Goal: Transaction & Acquisition: Purchase product/service

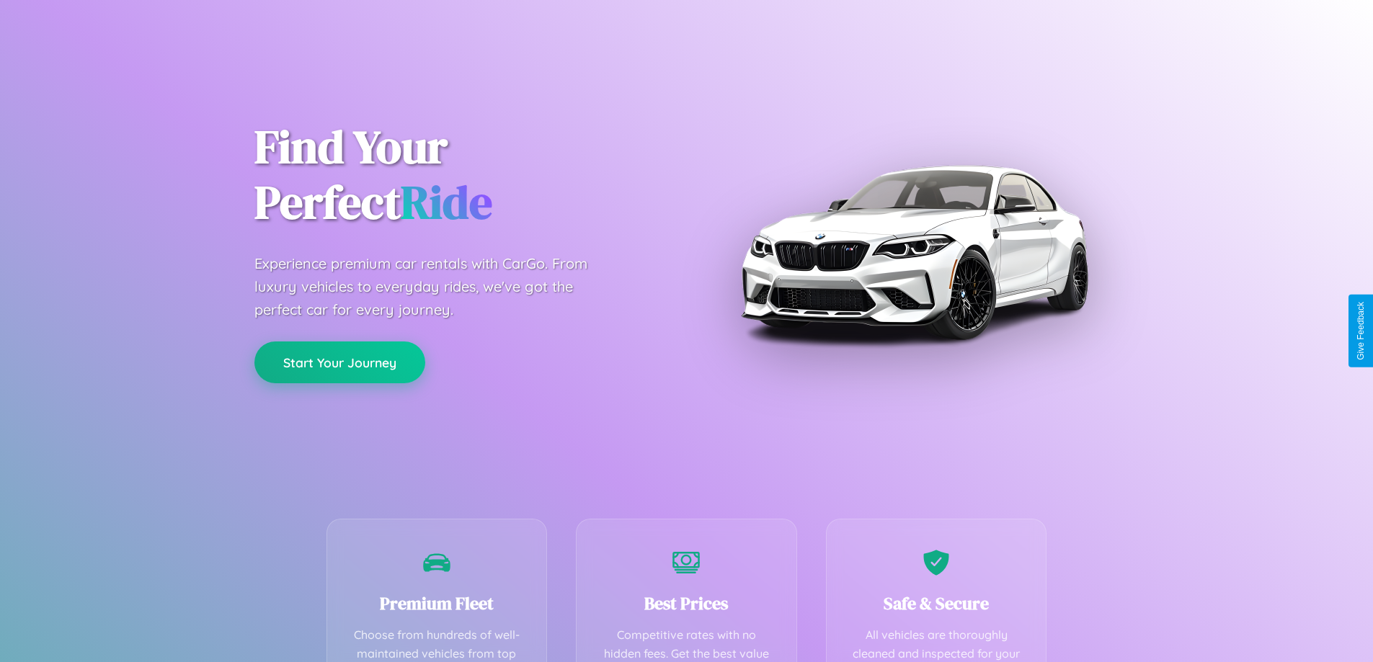
click at [339, 363] on button "Start Your Journey" at bounding box center [339, 363] width 171 height 42
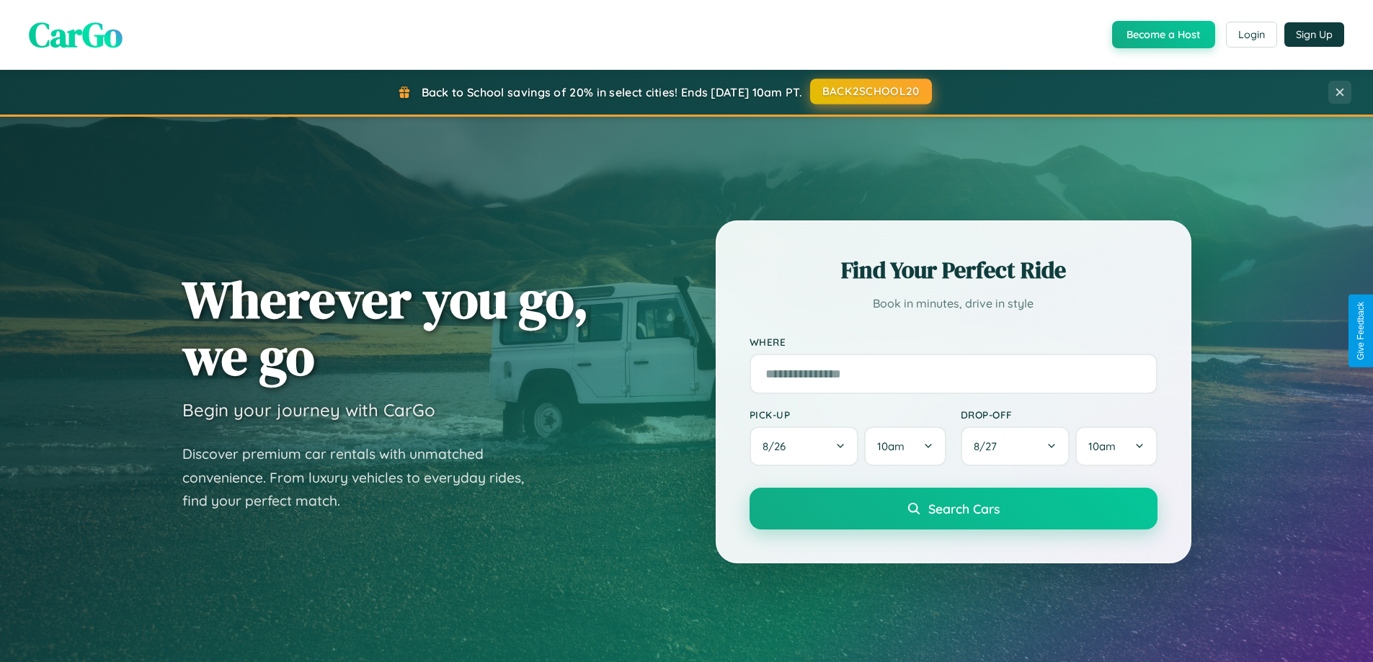
click at [870, 92] on button "BACK2SCHOOL20" at bounding box center [871, 92] width 122 height 26
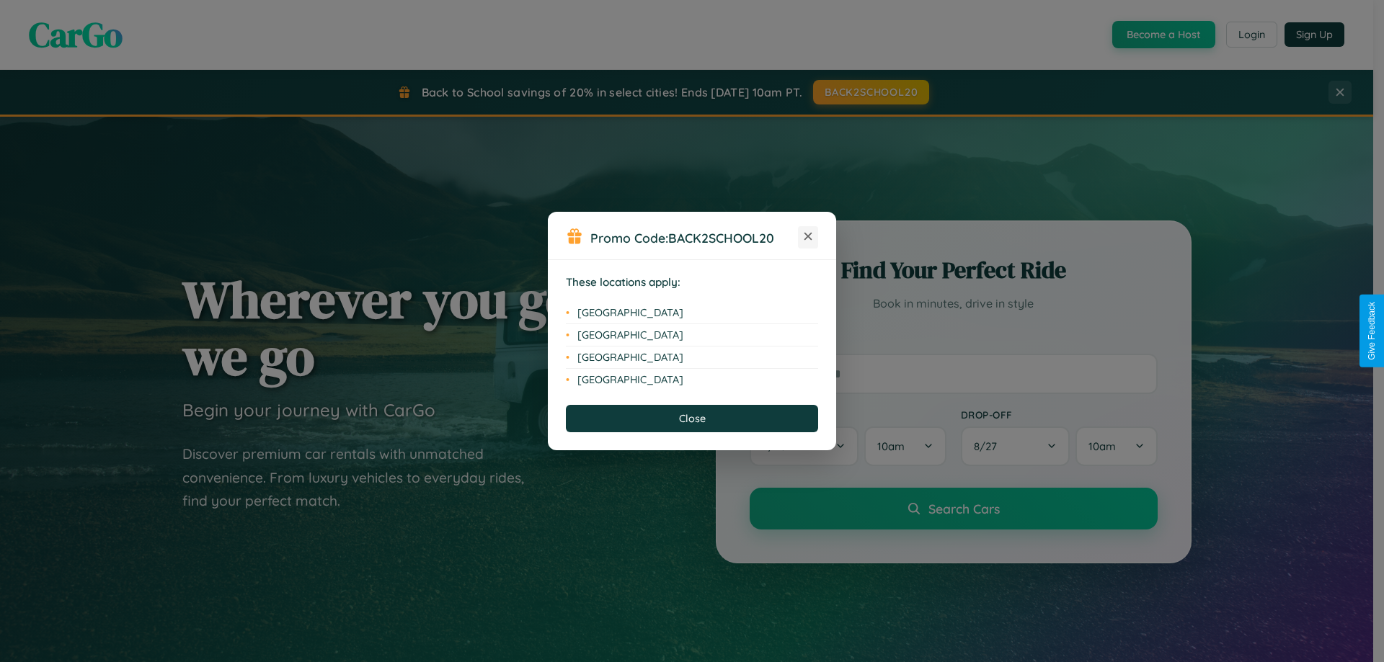
click at [808, 237] on icon at bounding box center [808, 237] width 8 height 8
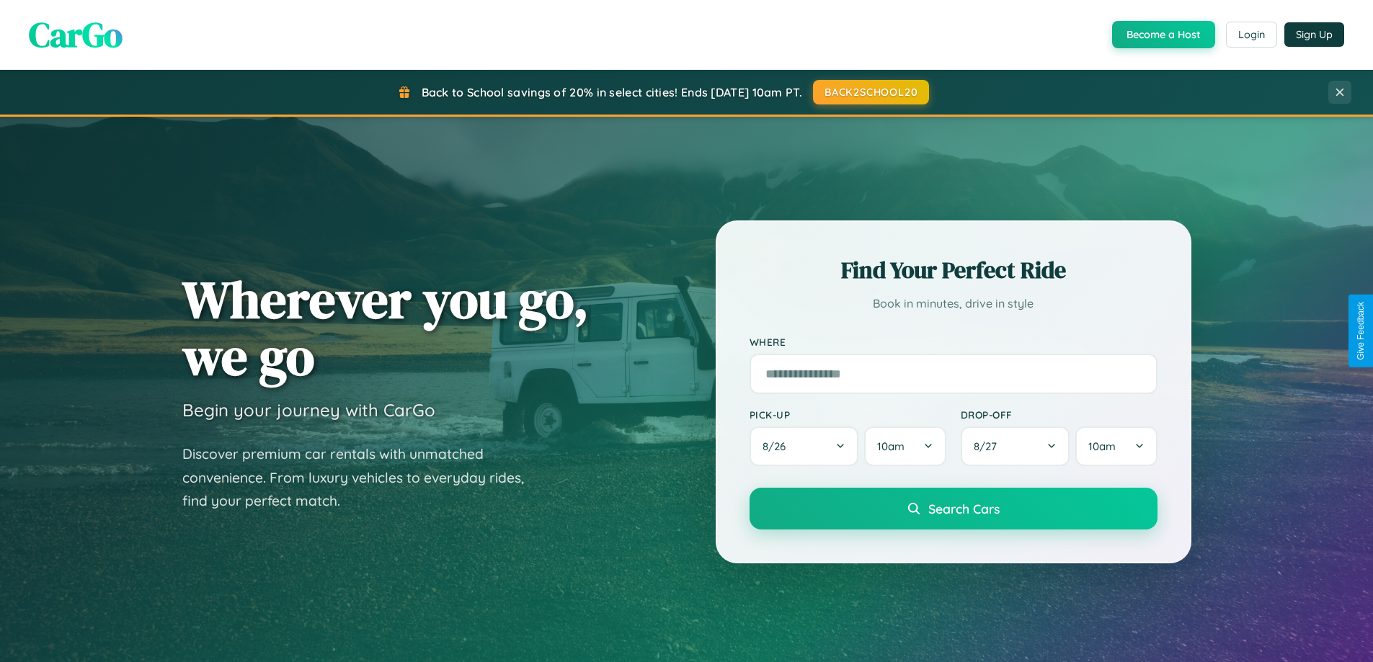
scroll to position [621, 0]
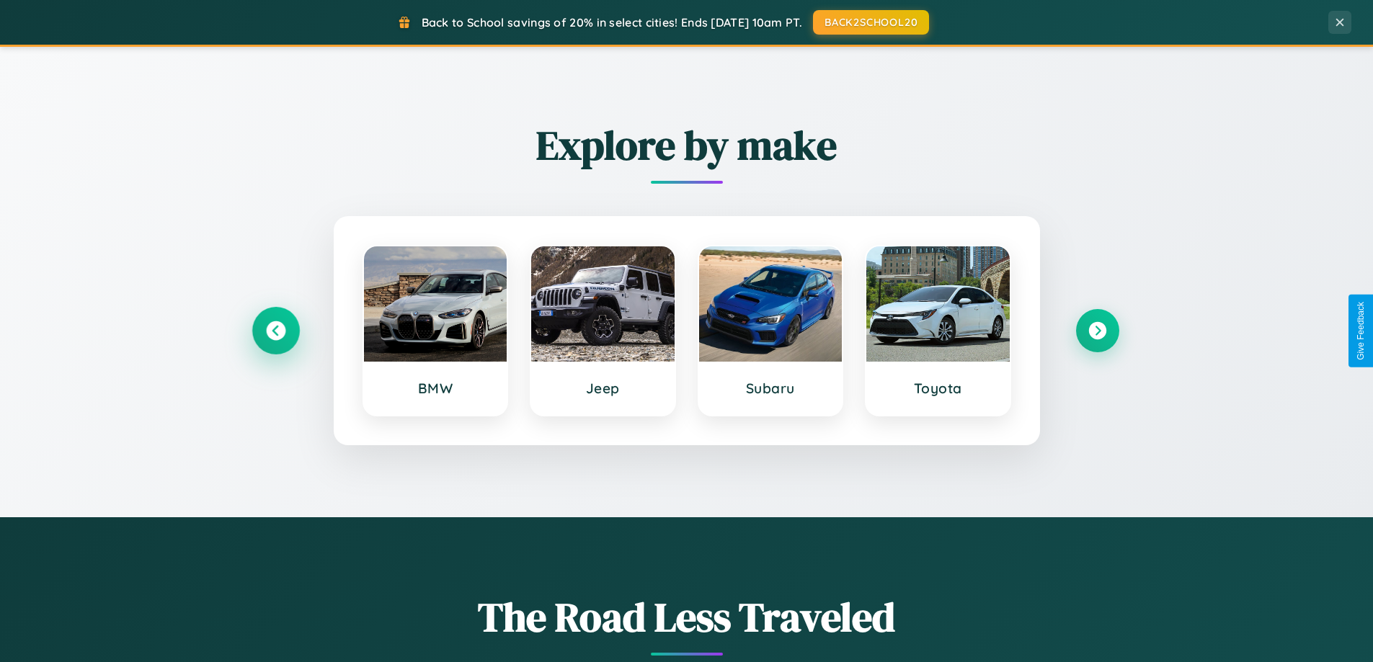
click at [275, 331] on icon at bounding box center [275, 330] width 19 height 19
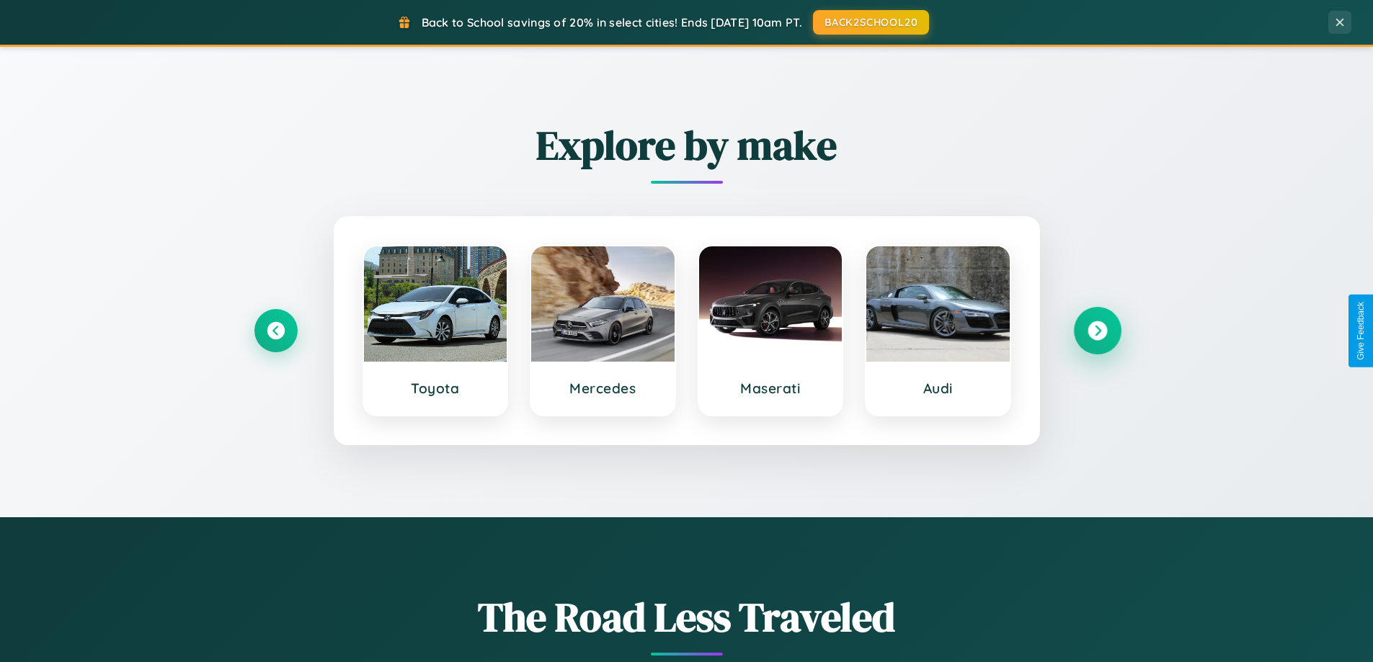
click at [1097, 331] on icon at bounding box center [1097, 330] width 19 height 19
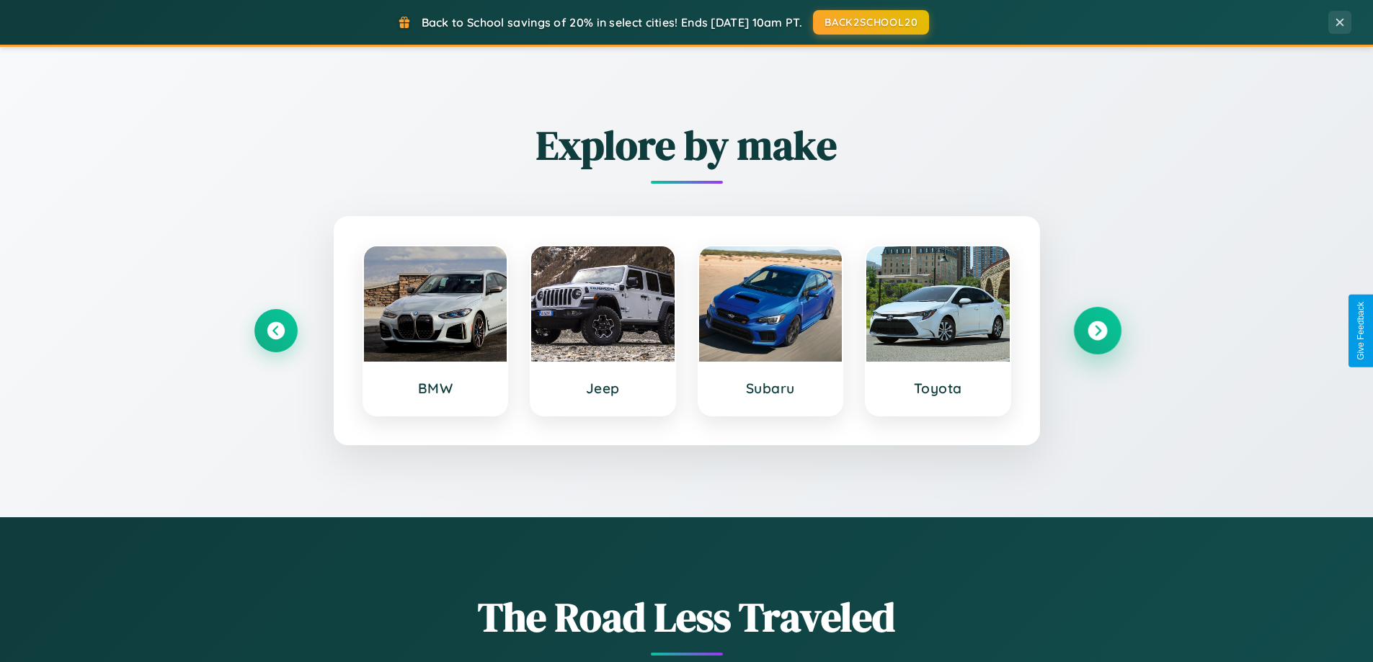
click at [1097, 331] on icon at bounding box center [1097, 330] width 19 height 19
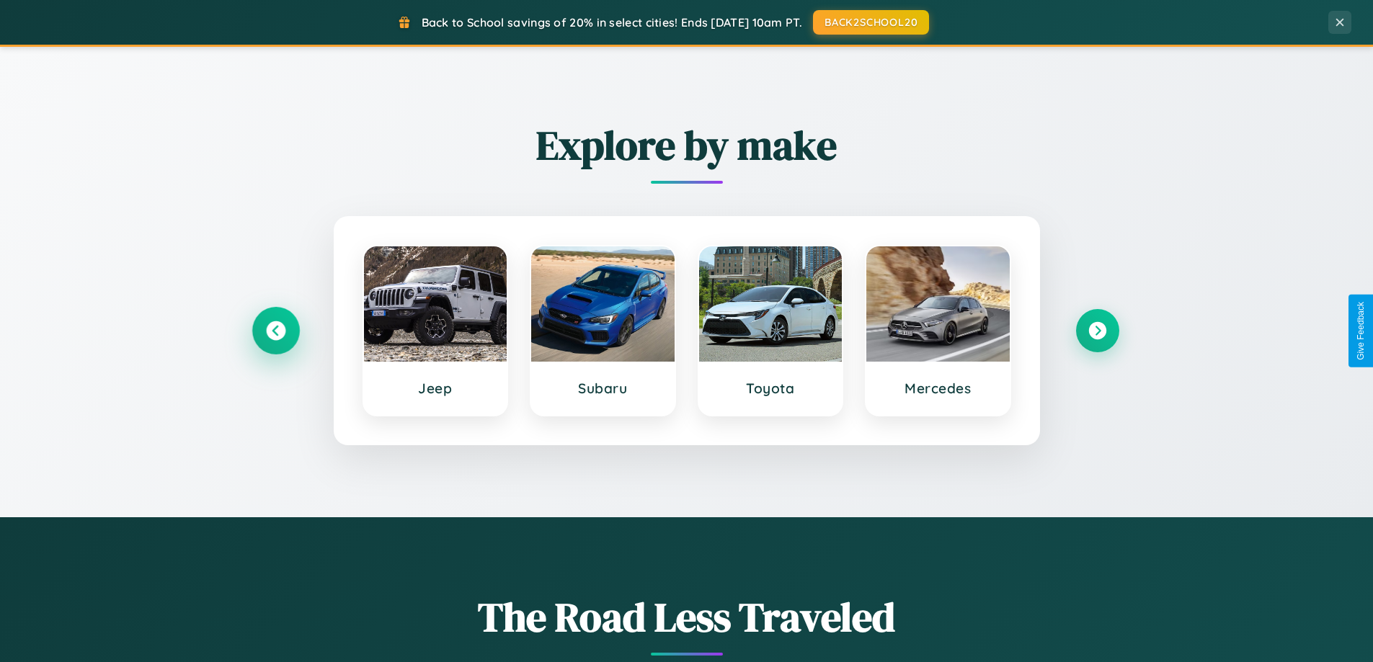
click at [275, 331] on icon at bounding box center [275, 330] width 19 height 19
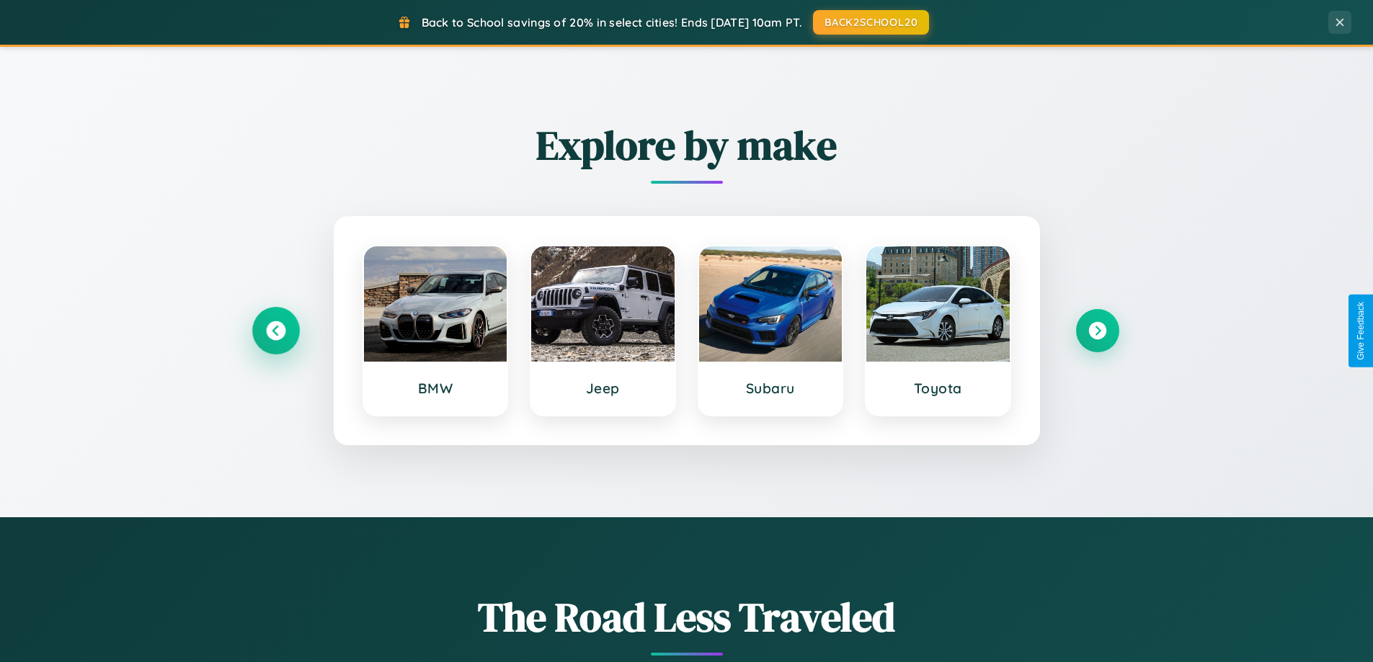
click at [275, 331] on icon at bounding box center [275, 330] width 19 height 19
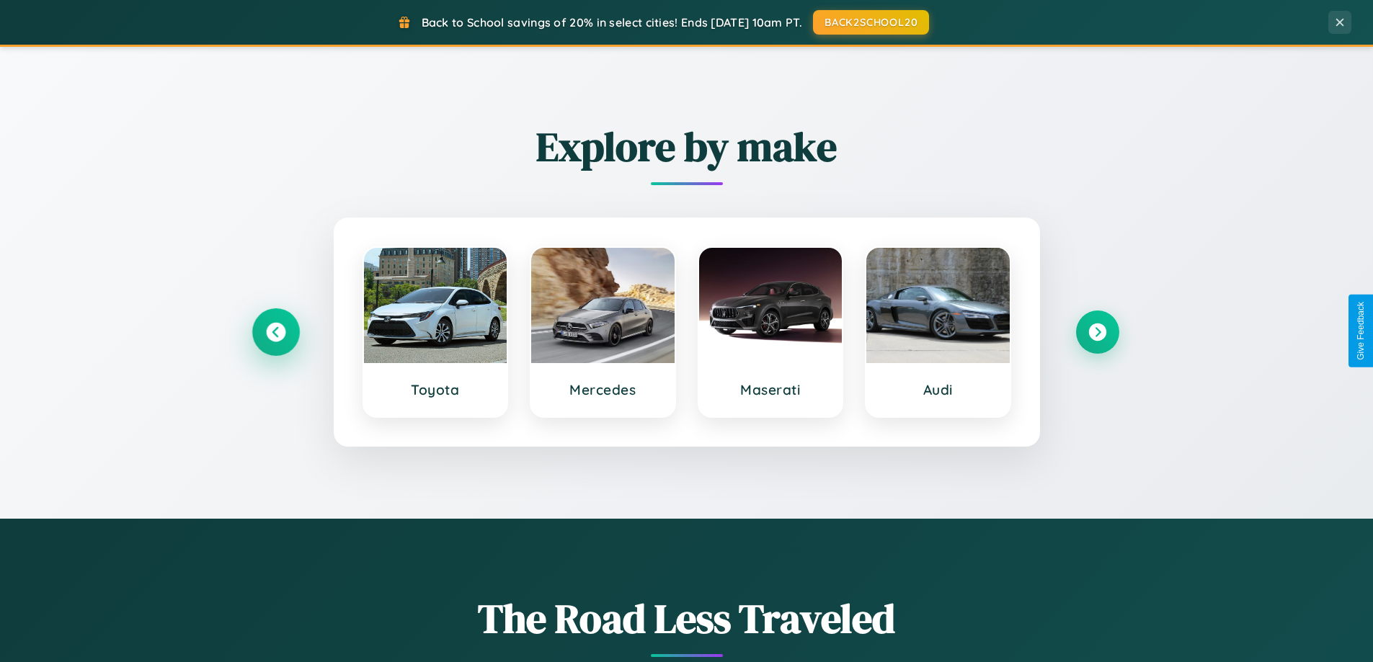
scroll to position [43, 0]
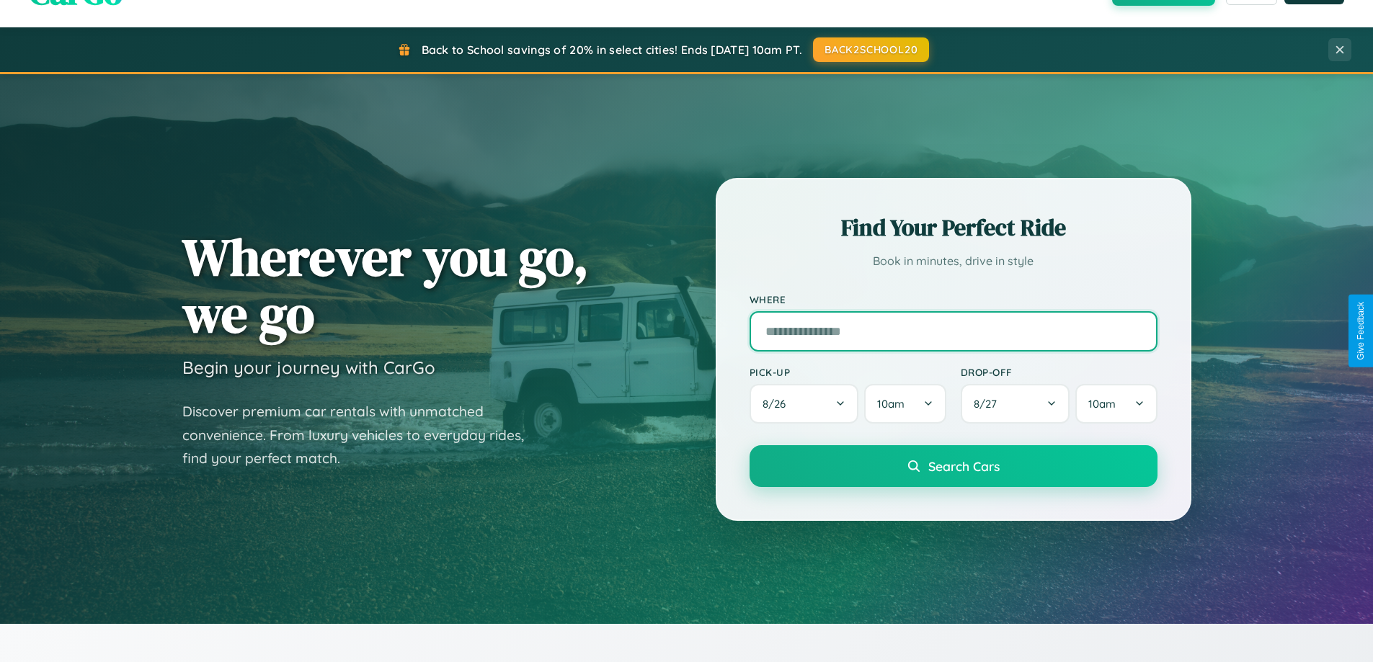
click at [953, 331] on input "text" at bounding box center [954, 331] width 408 height 40
type input "**********"
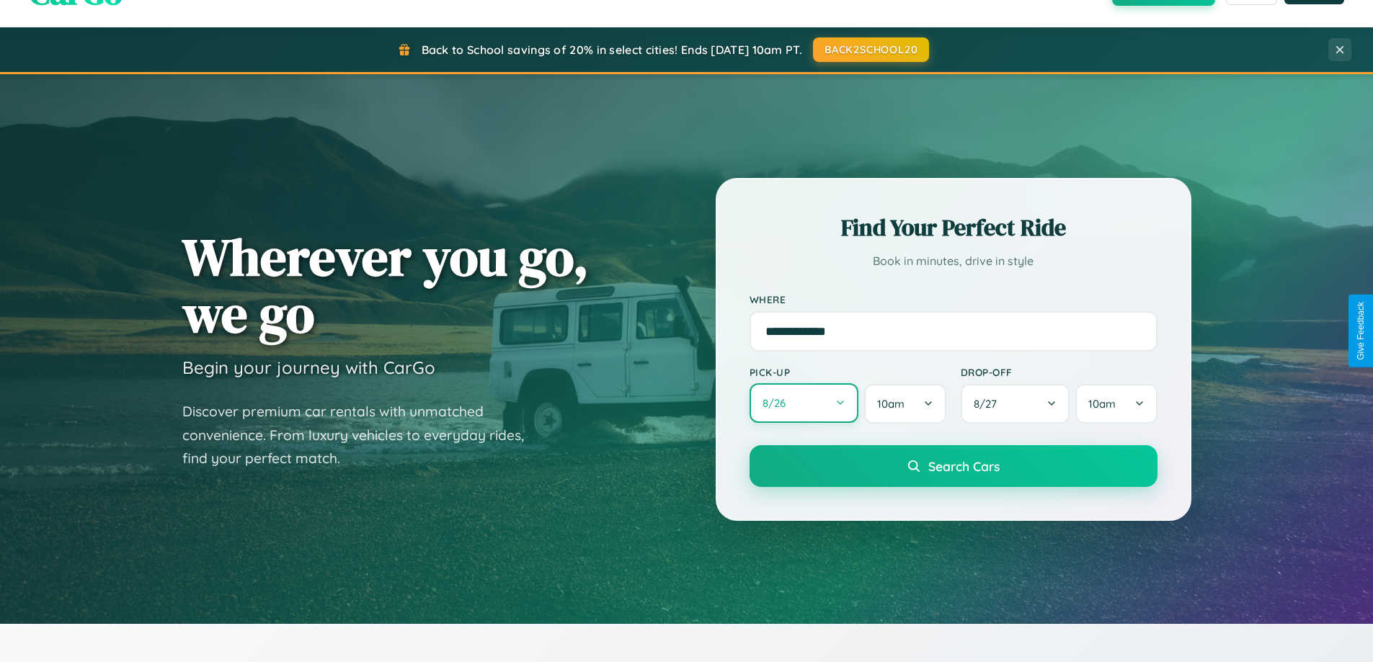
click at [804, 404] on button "8 / 26" at bounding box center [805, 403] width 110 height 40
select select "*"
select select "****"
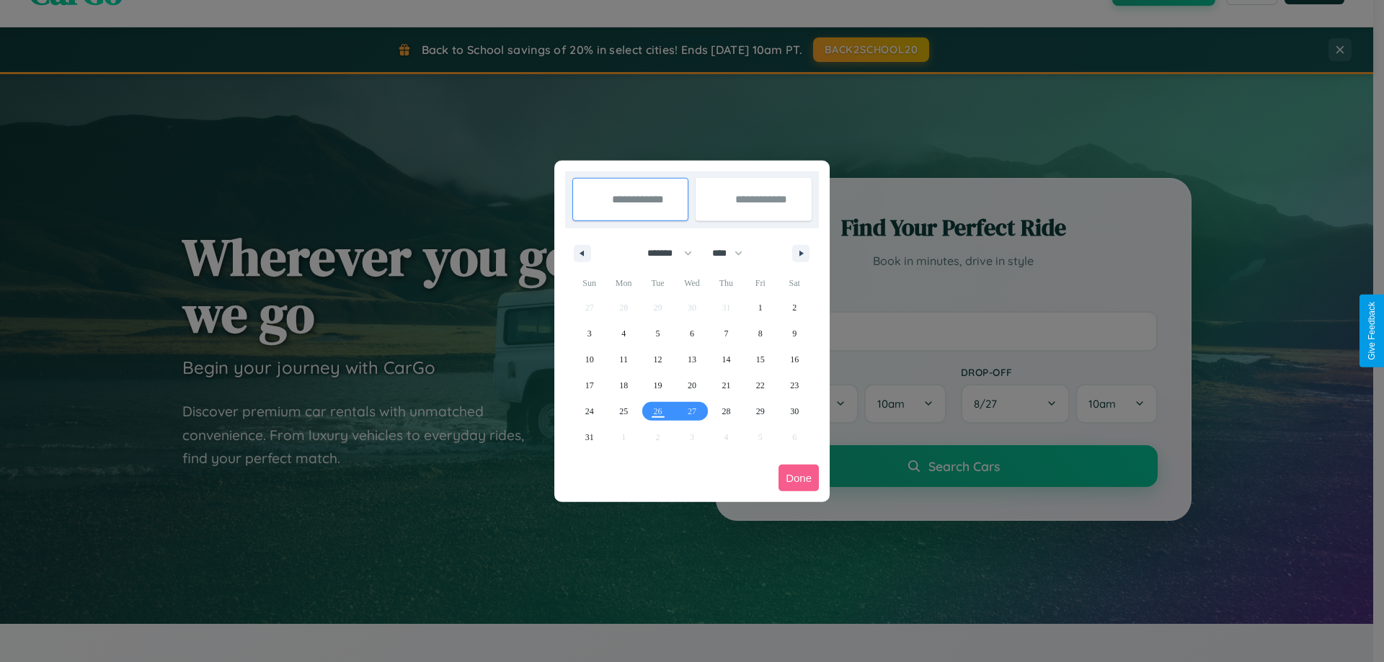
click at [663, 253] on select "******* ******** ***** ***** *** **** **** ****** ********* ******* ******** **…" at bounding box center [666, 253] width 61 height 24
select select "*"
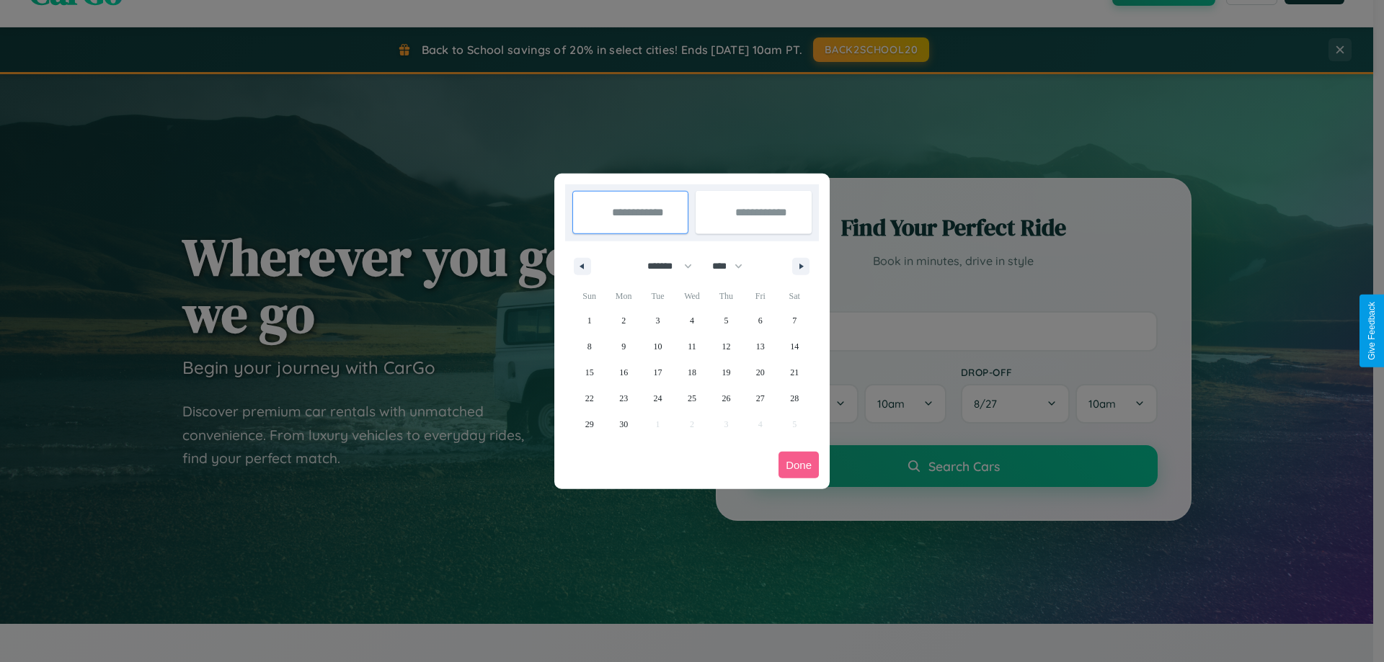
drag, startPoint x: 734, startPoint y: 266, endPoint x: 692, endPoint y: 289, distance: 47.7
click at [734, 266] on select "**** **** **** **** **** **** **** **** **** **** **** **** **** **** **** ****…" at bounding box center [726, 266] width 43 height 24
select select "****"
click at [623, 398] on span "22" at bounding box center [623, 399] width 9 height 26
type input "**********"
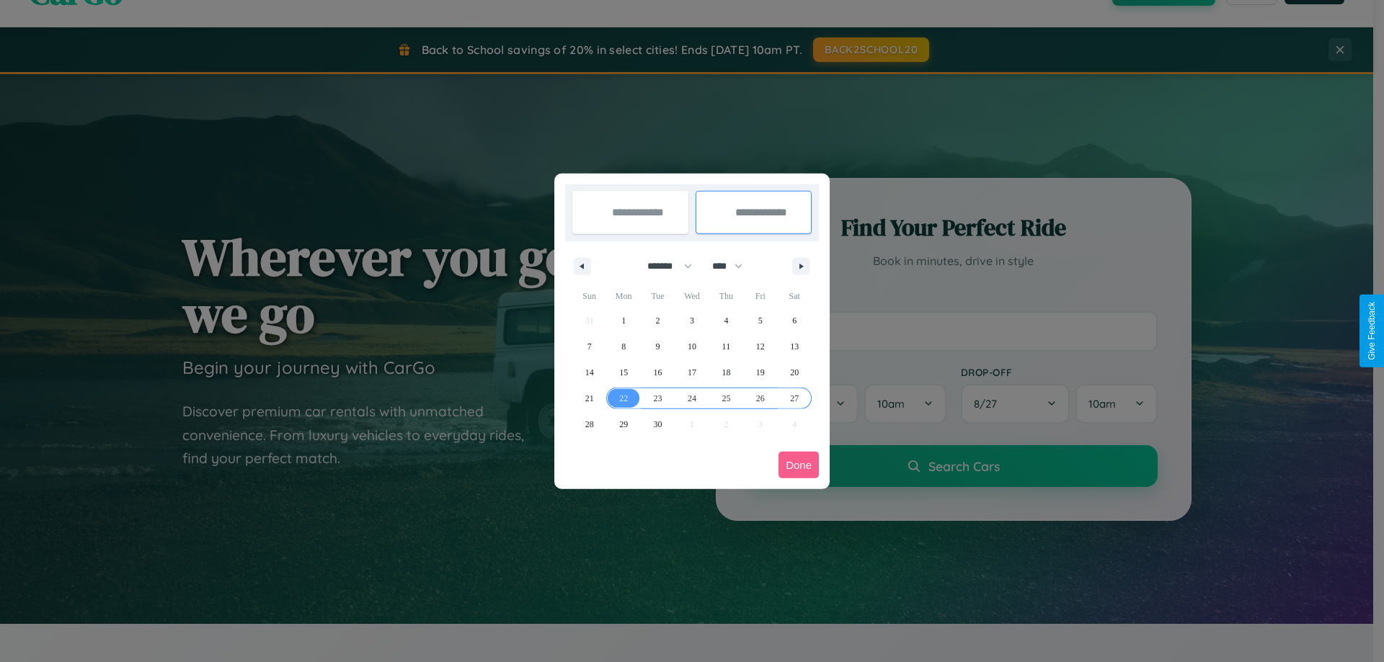
click at [794, 398] on span "27" at bounding box center [794, 399] width 9 height 26
type input "**********"
click at [799, 465] on button "Done" at bounding box center [798, 465] width 40 height 27
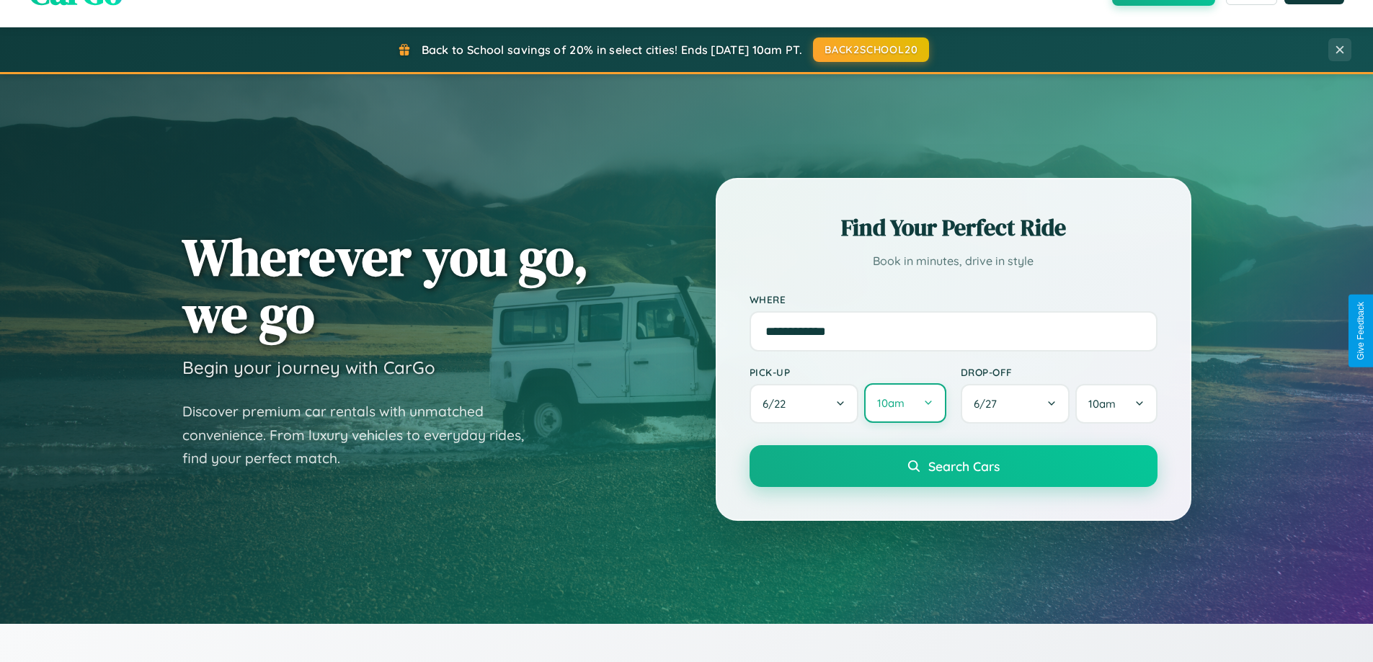
click at [904, 404] on button "10am" at bounding box center [904, 403] width 81 height 40
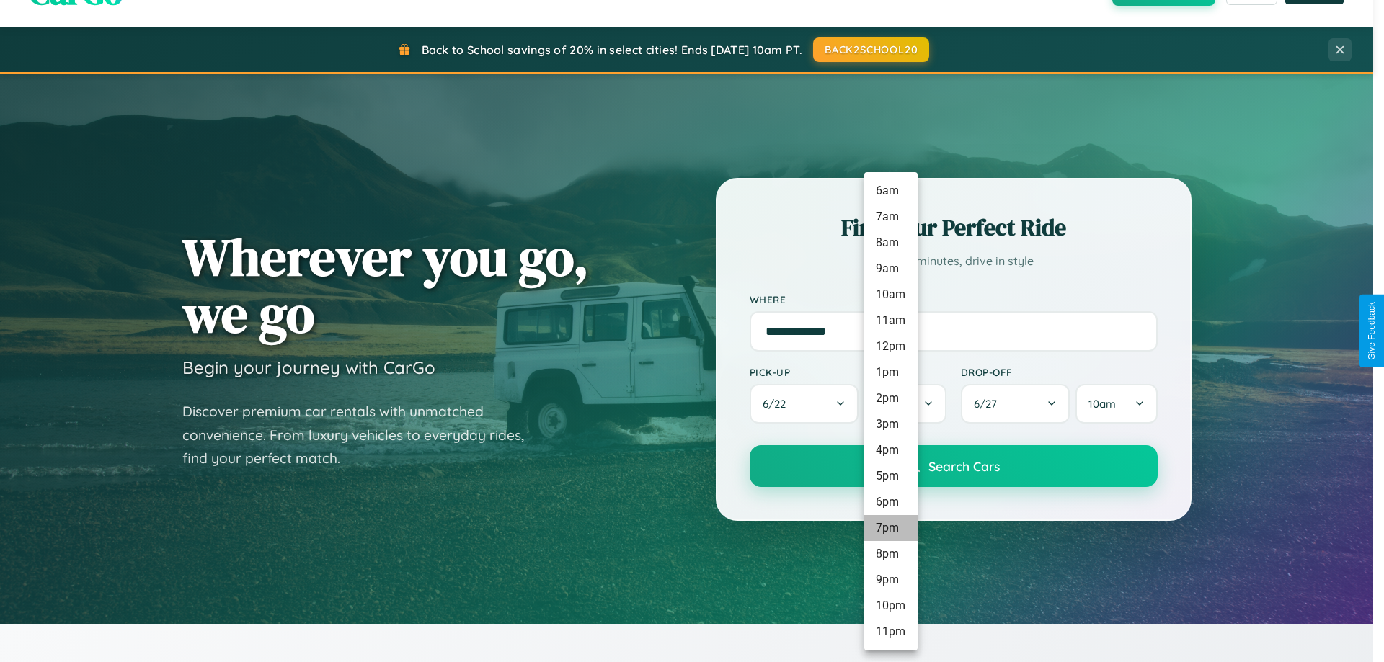
click at [890, 528] on li "7pm" at bounding box center [890, 528] width 53 height 26
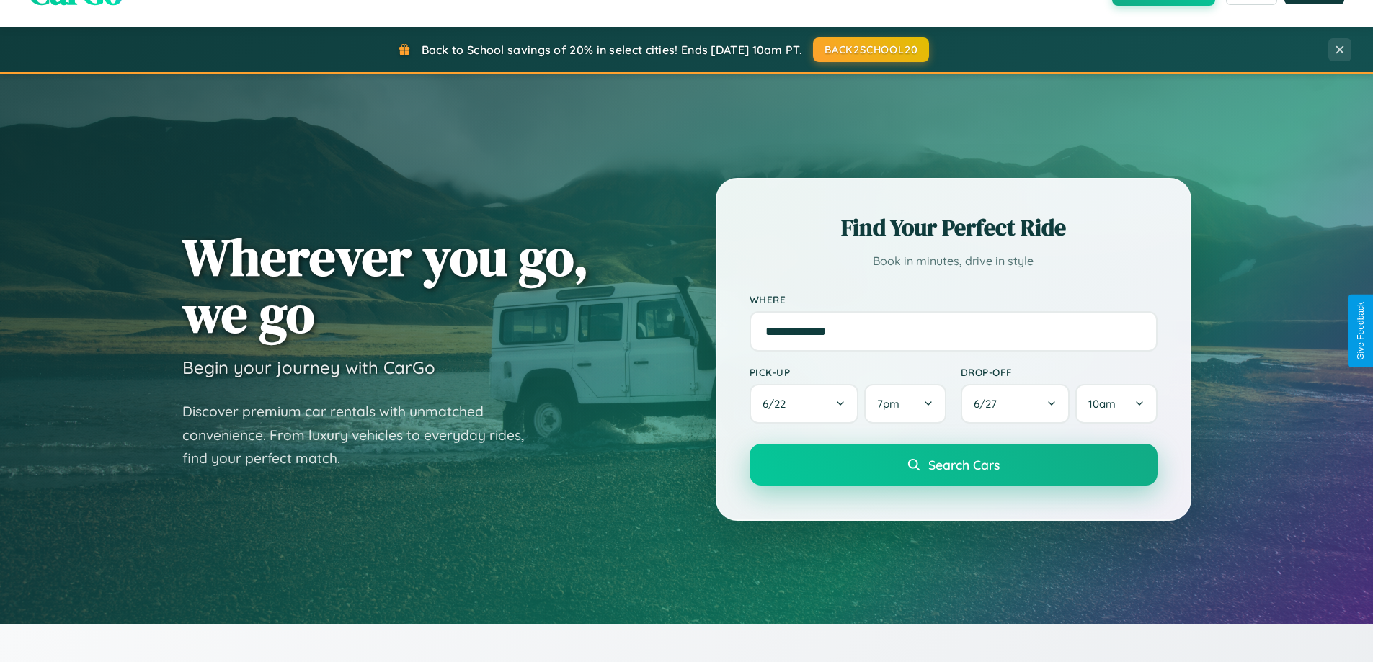
click at [953, 466] on span "Search Cars" at bounding box center [963, 465] width 71 height 16
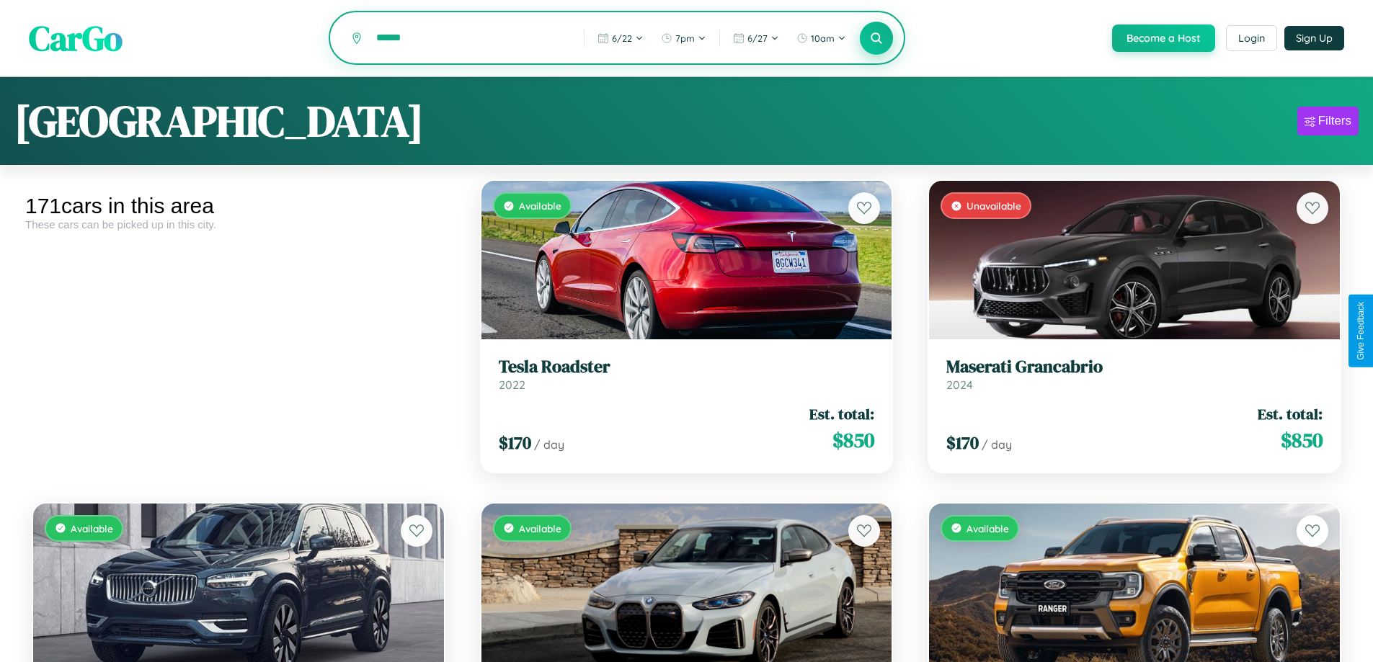
type input "******"
click at [876, 39] on icon at bounding box center [877, 38] width 14 height 14
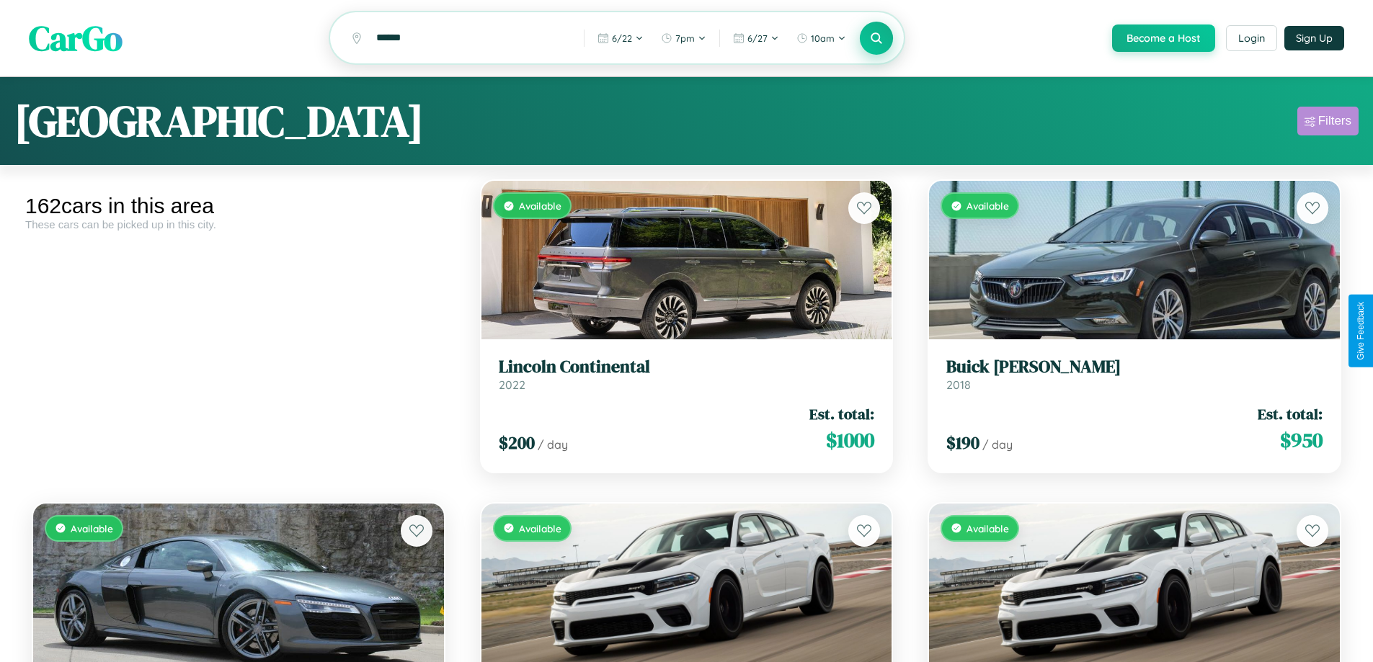
click at [1328, 123] on div "Filters" at bounding box center [1334, 121] width 33 height 14
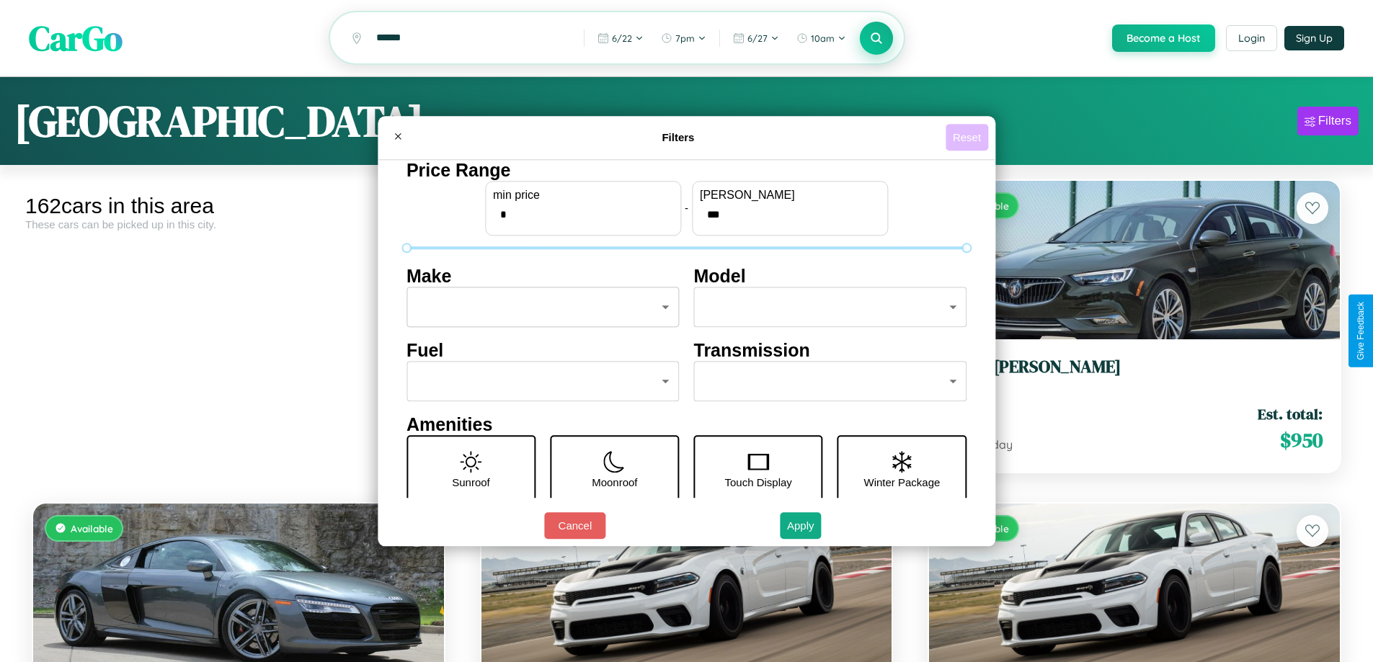
click at [969, 137] on button "Reset" at bounding box center [967, 137] width 43 height 27
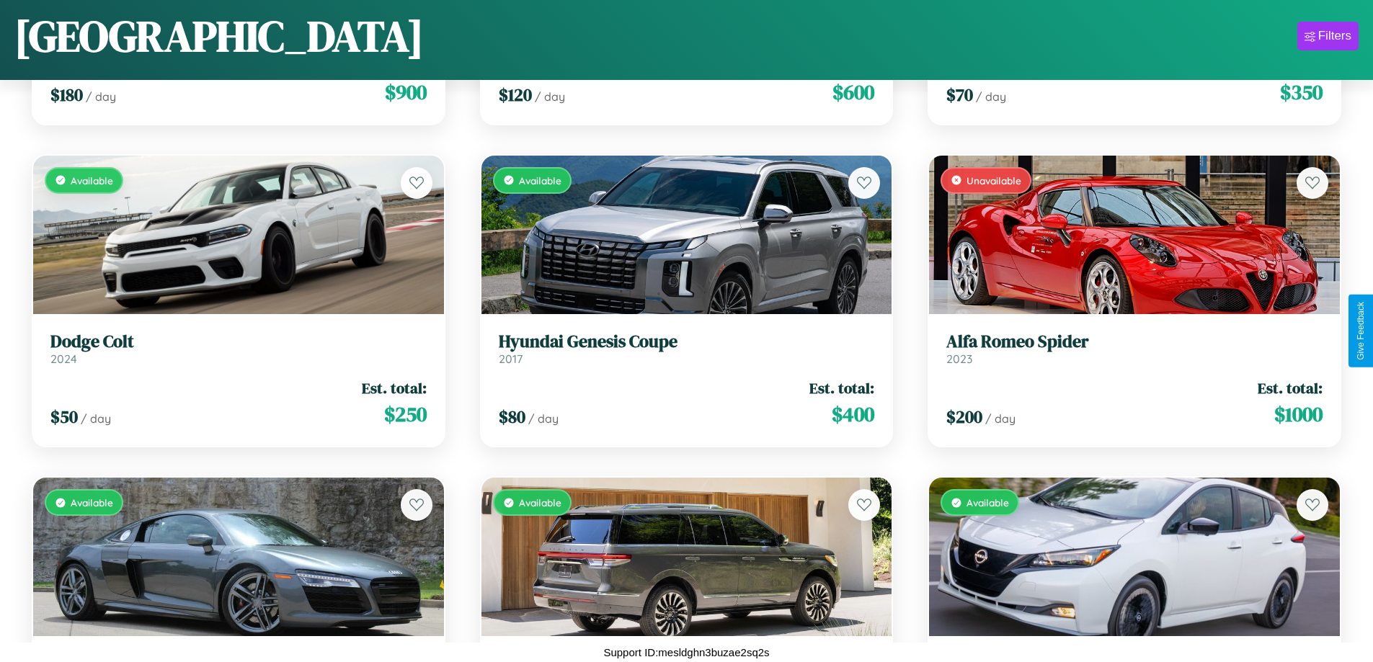
scroll to position [8271, 0]
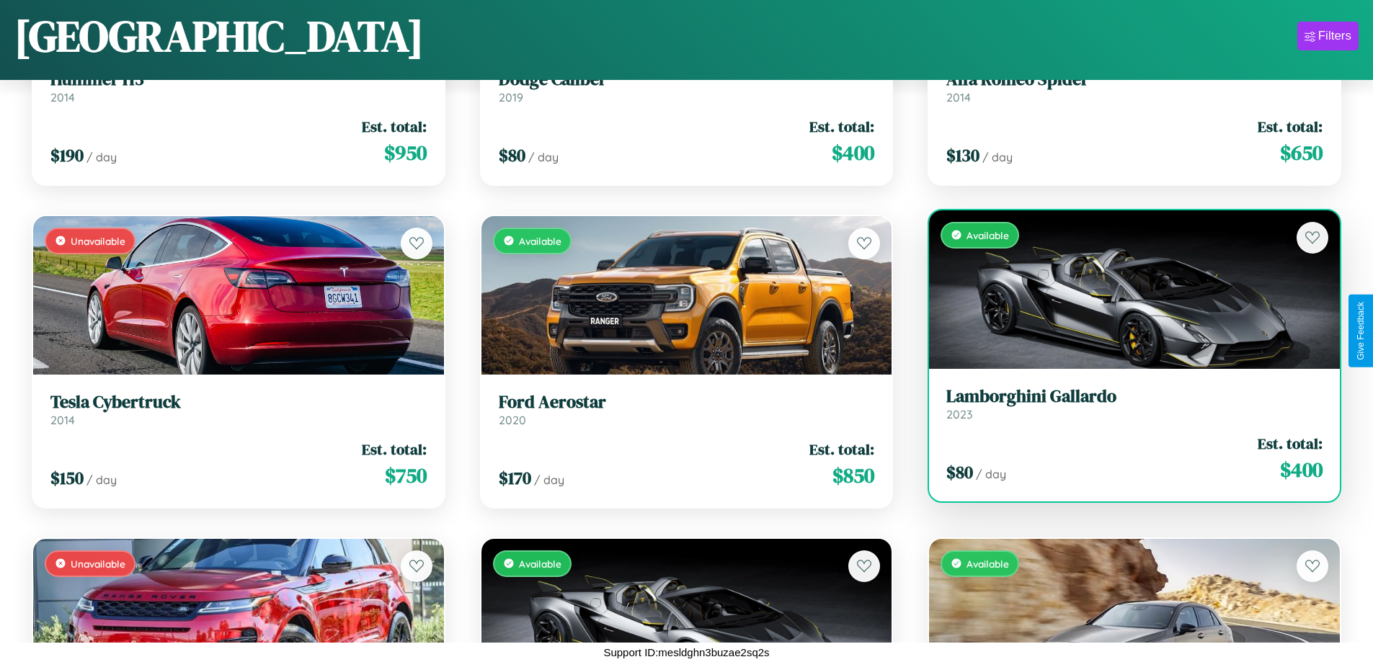
click at [1125, 409] on link "Lamborghini Gallardo 2023" at bounding box center [1134, 403] width 376 height 35
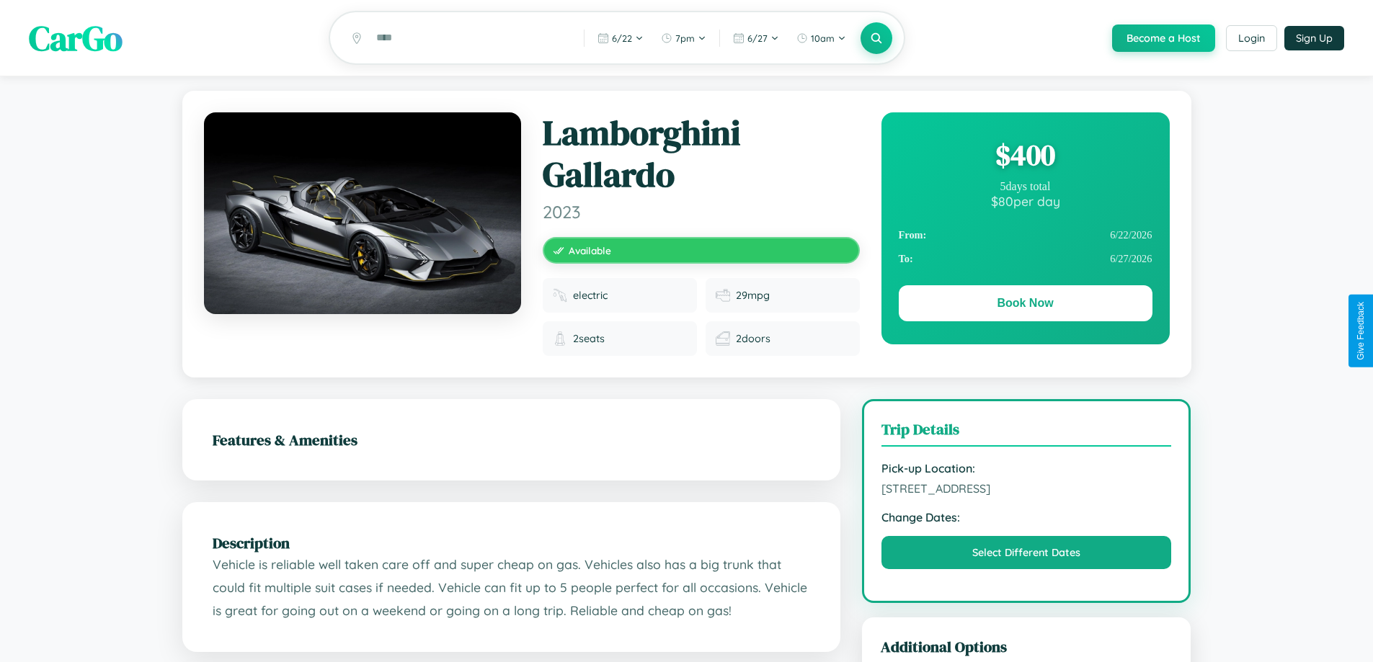
click at [1025, 157] on div "$ 400" at bounding box center [1026, 154] width 254 height 39
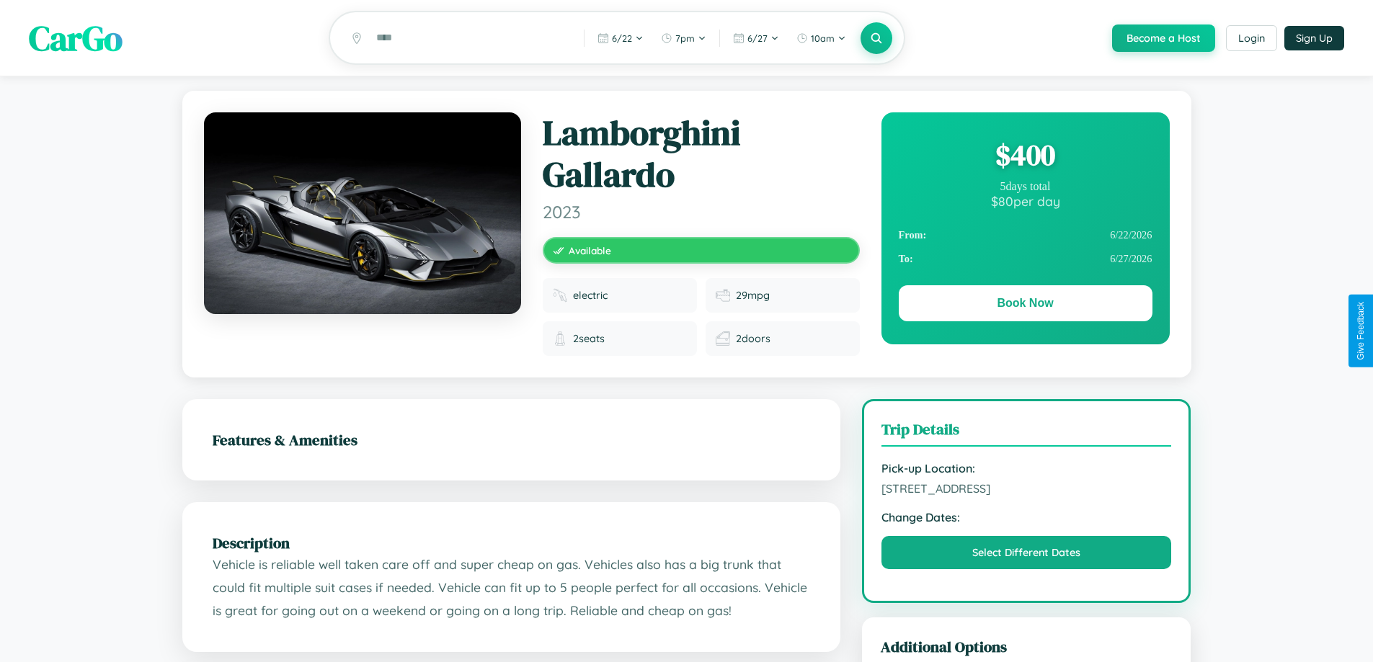
click at [1025, 157] on div "$ 400" at bounding box center [1026, 154] width 254 height 39
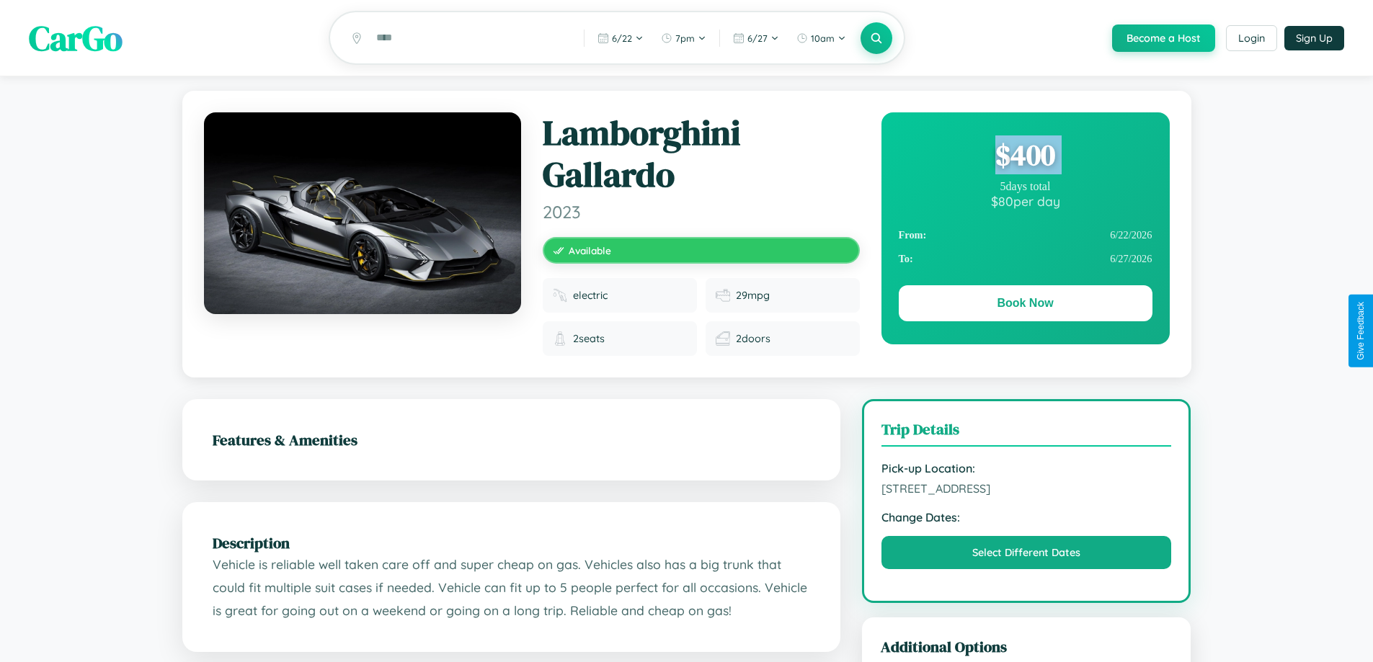
click at [1025, 157] on div "$ 400" at bounding box center [1026, 154] width 254 height 39
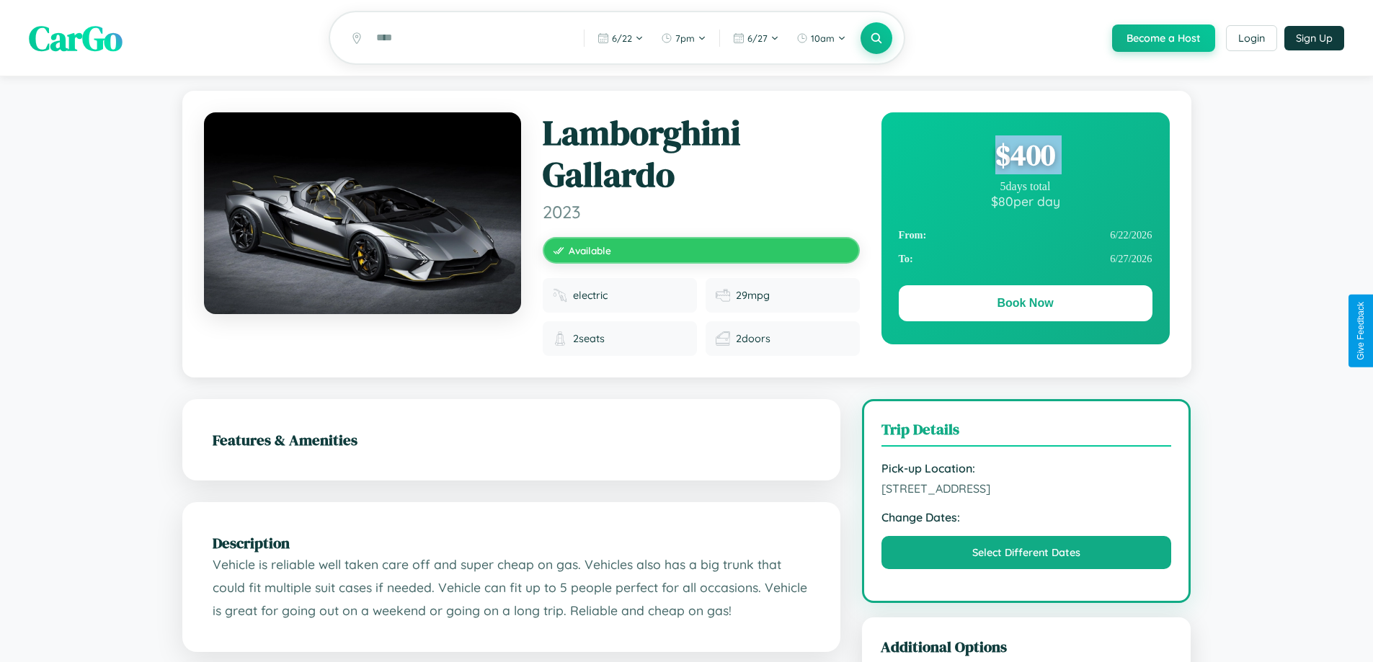
click at [1025, 157] on div "$ 400" at bounding box center [1026, 154] width 254 height 39
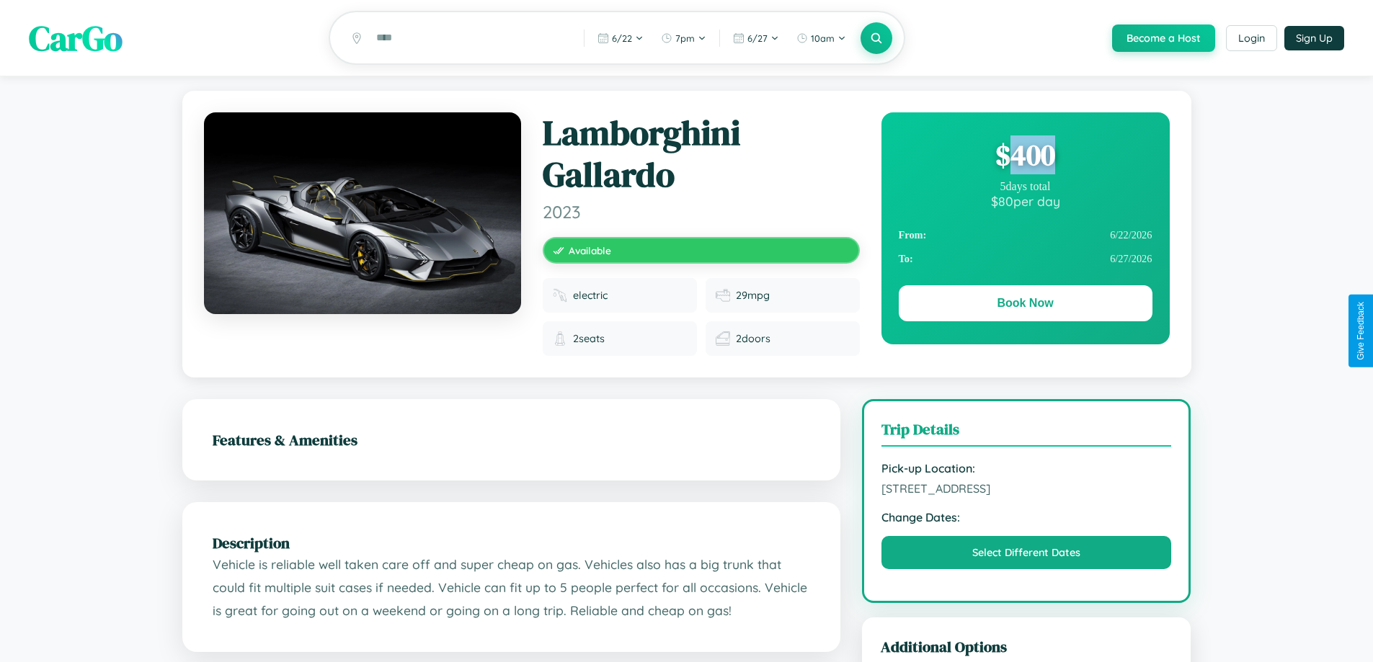
click at [1025, 157] on div "$ 400" at bounding box center [1026, 154] width 254 height 39
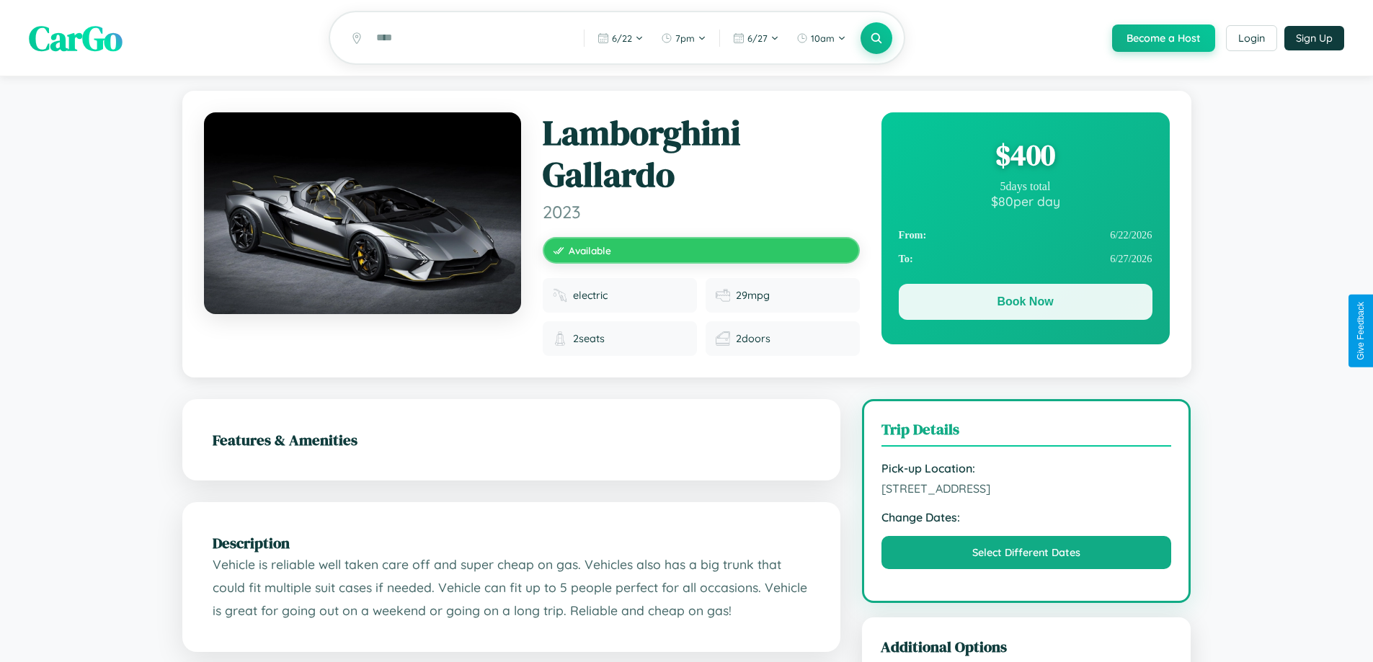
click at [1025, 304] on button "Book Now" at bounding box center [1026, 302] width 254 height 36
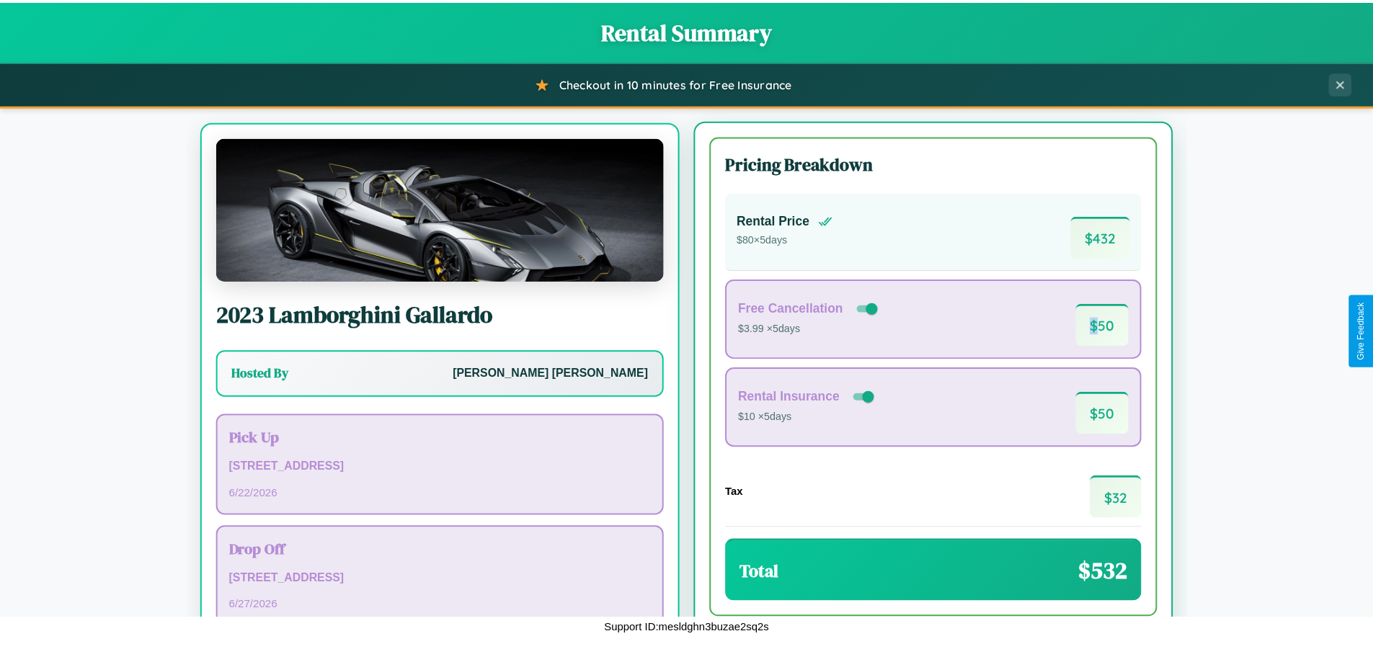
scroll to position [67, 0]
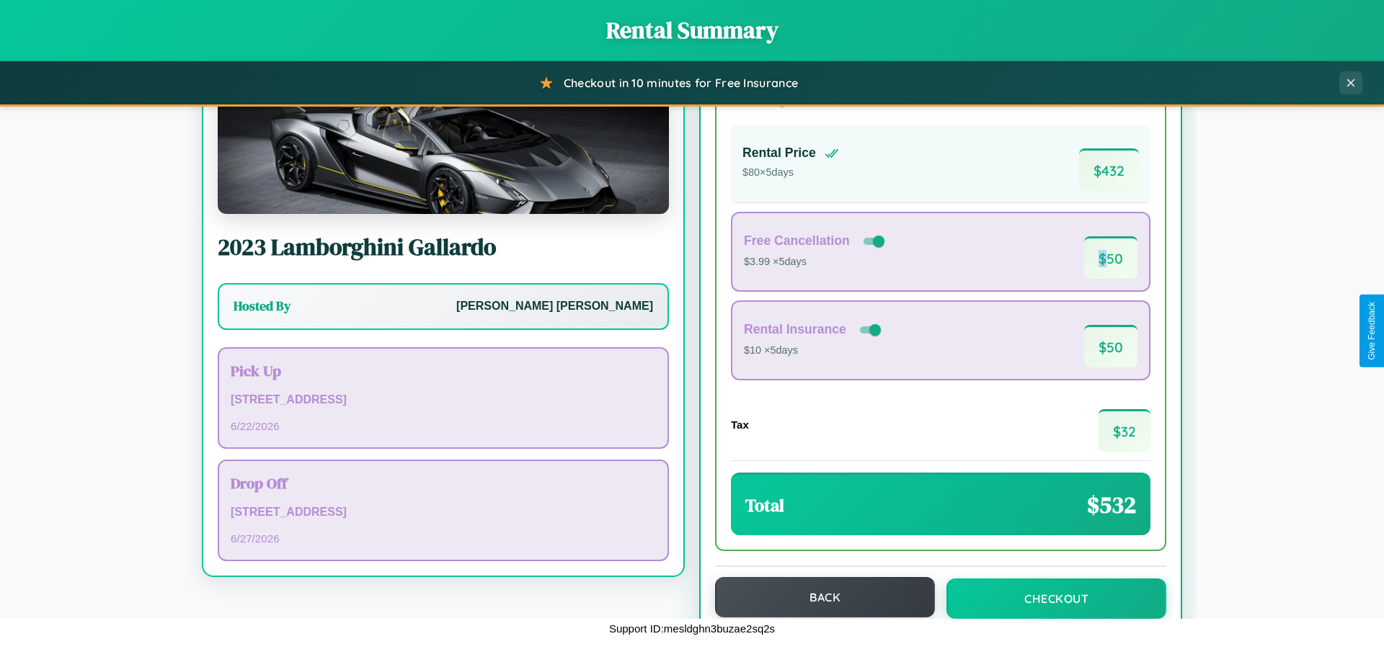
click at [818, 597] on button "Back" at bounding box center [825, 597] width 220 height 40
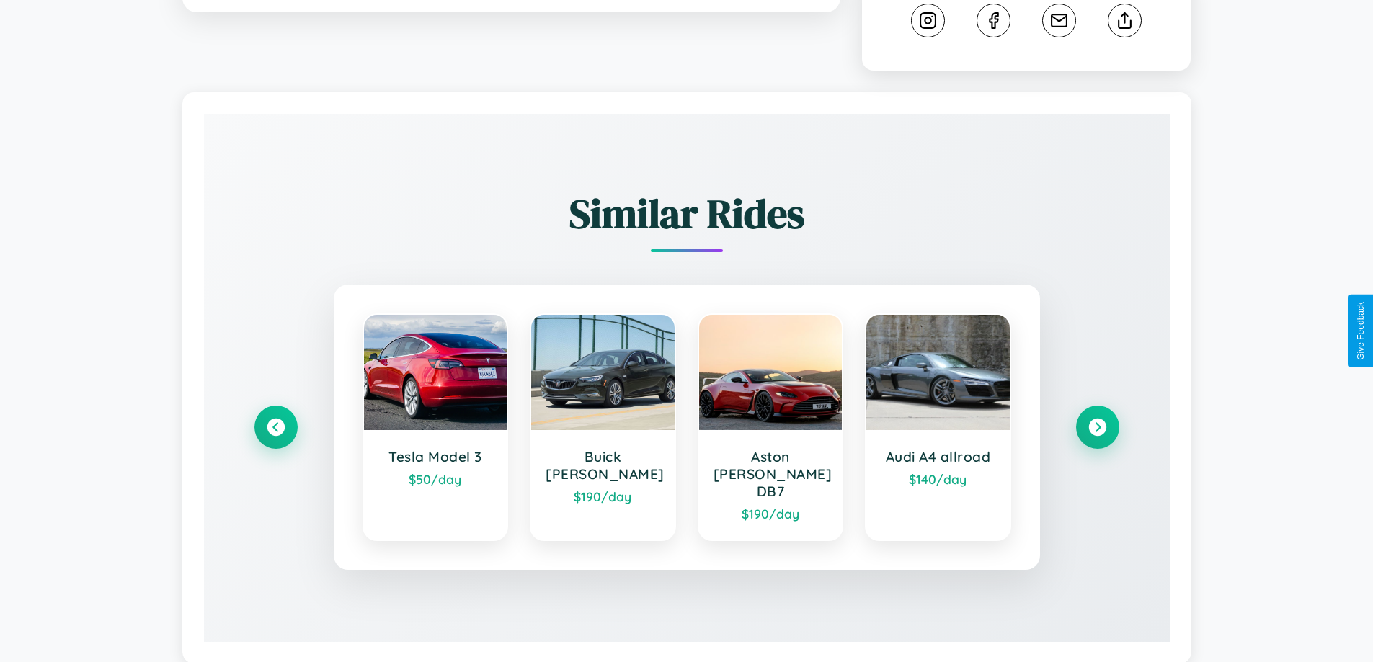
scroll to position [828, 0]
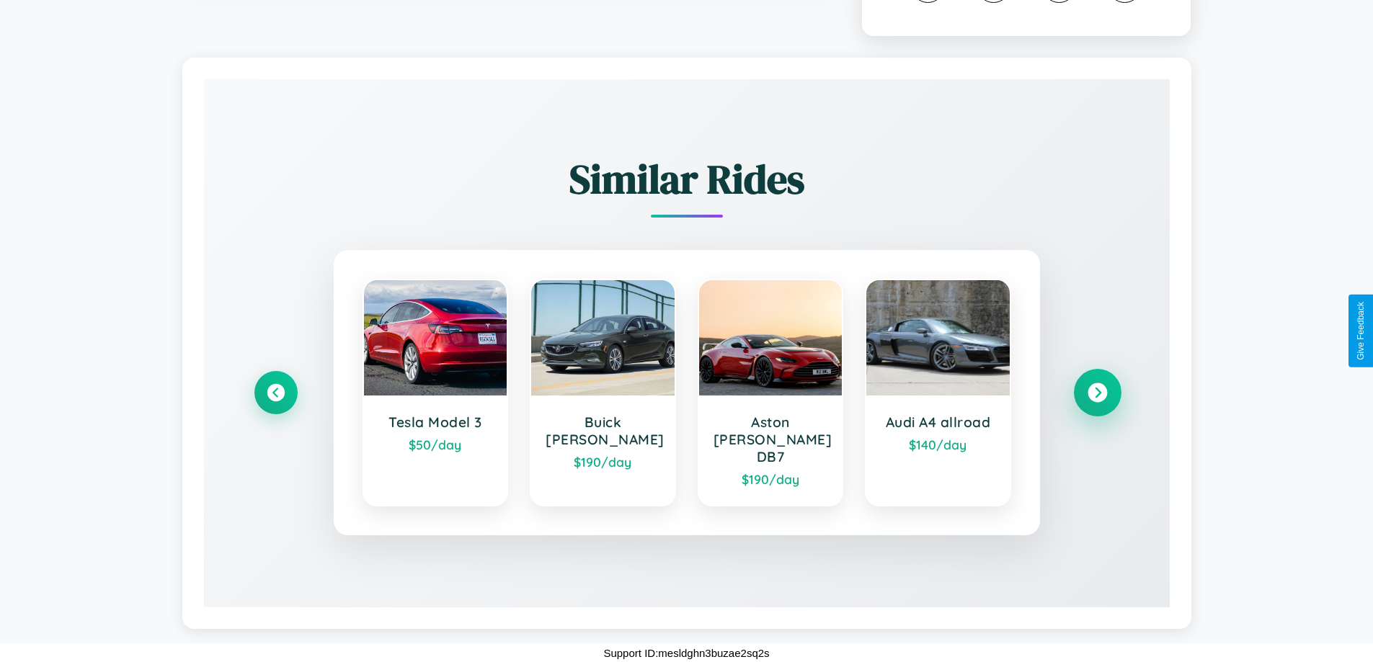
click at [1097, 401] on icon at bounding box center [1097, 392] width 19 height 19
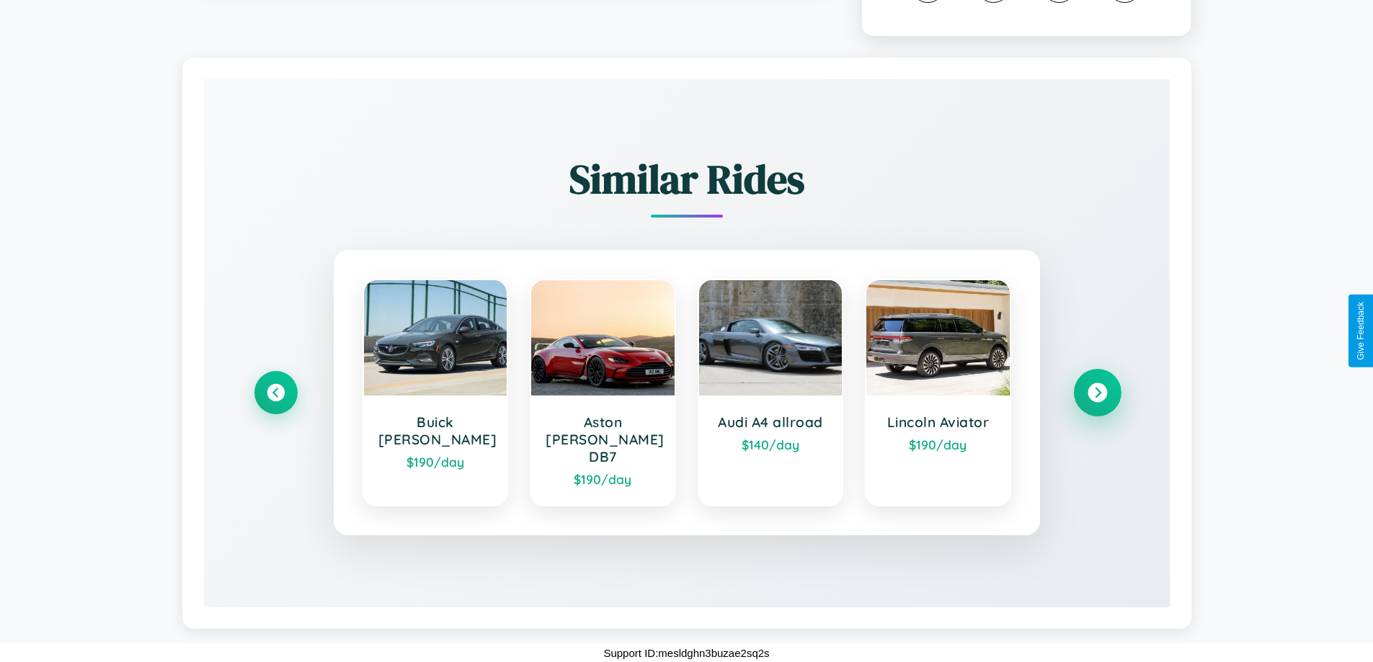
click at [1097, 401] on icon at bounding box center [1097, 392] width 19 height 19
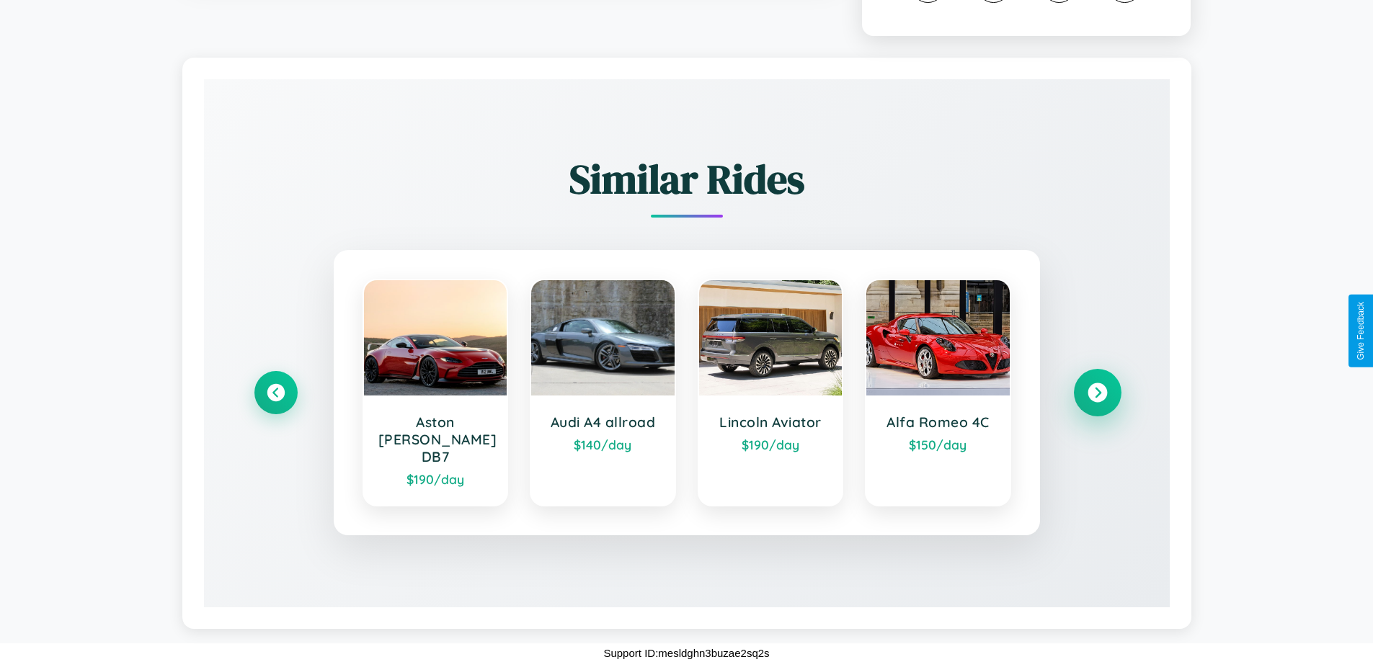
click at [1097, 401] on icon at bounding box center [1097, 392] width 19 height 19
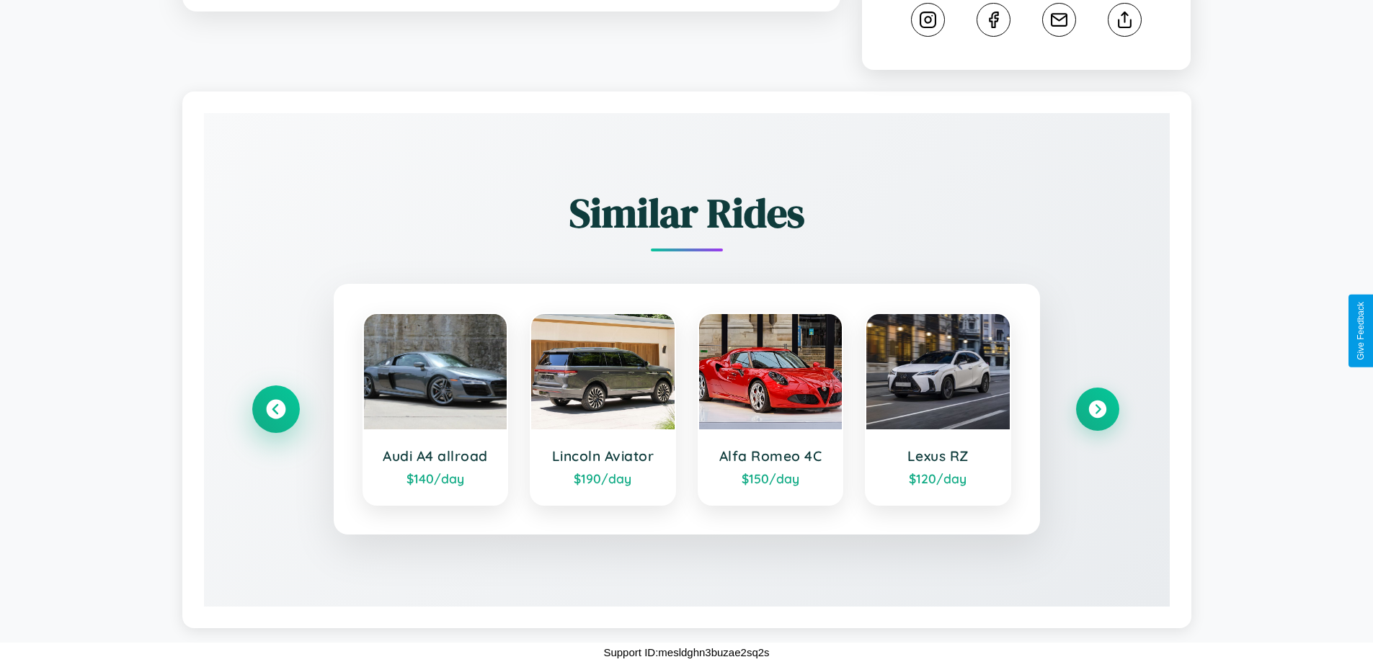
click at [275, 409] on icon at bounding box center [275, 409] width 19 height 19
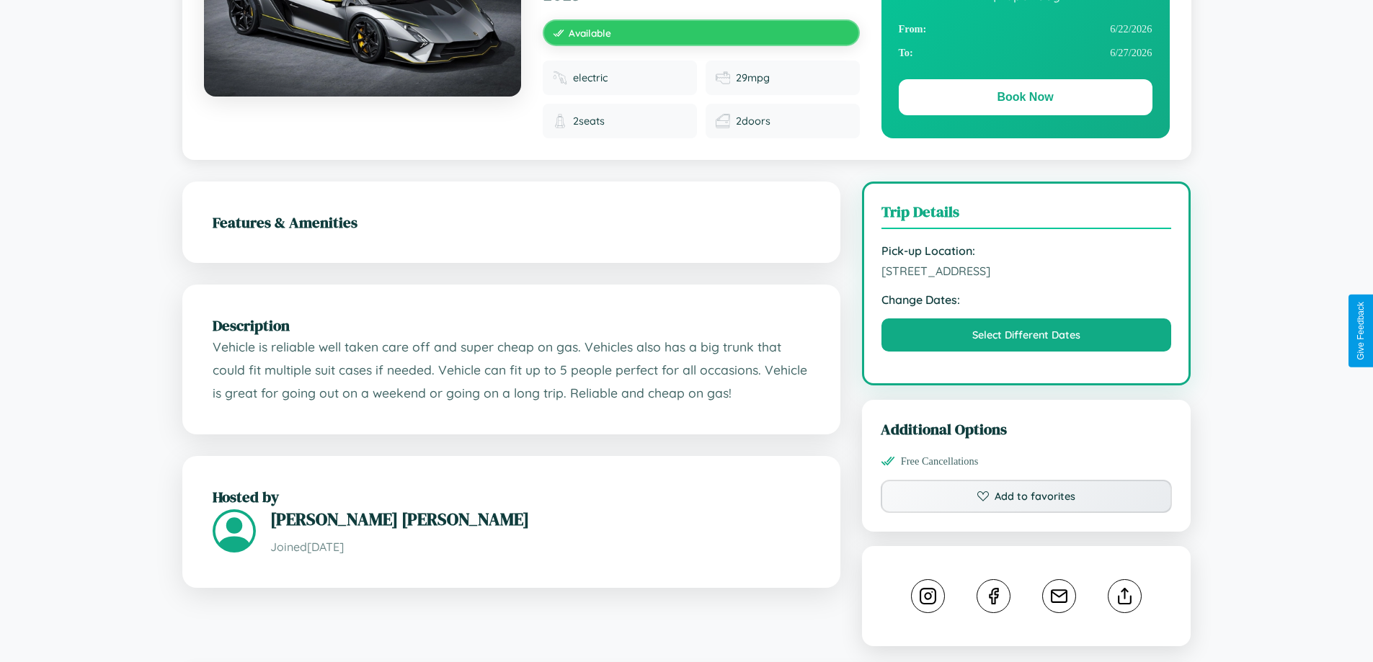
scroll to position [167, 0]
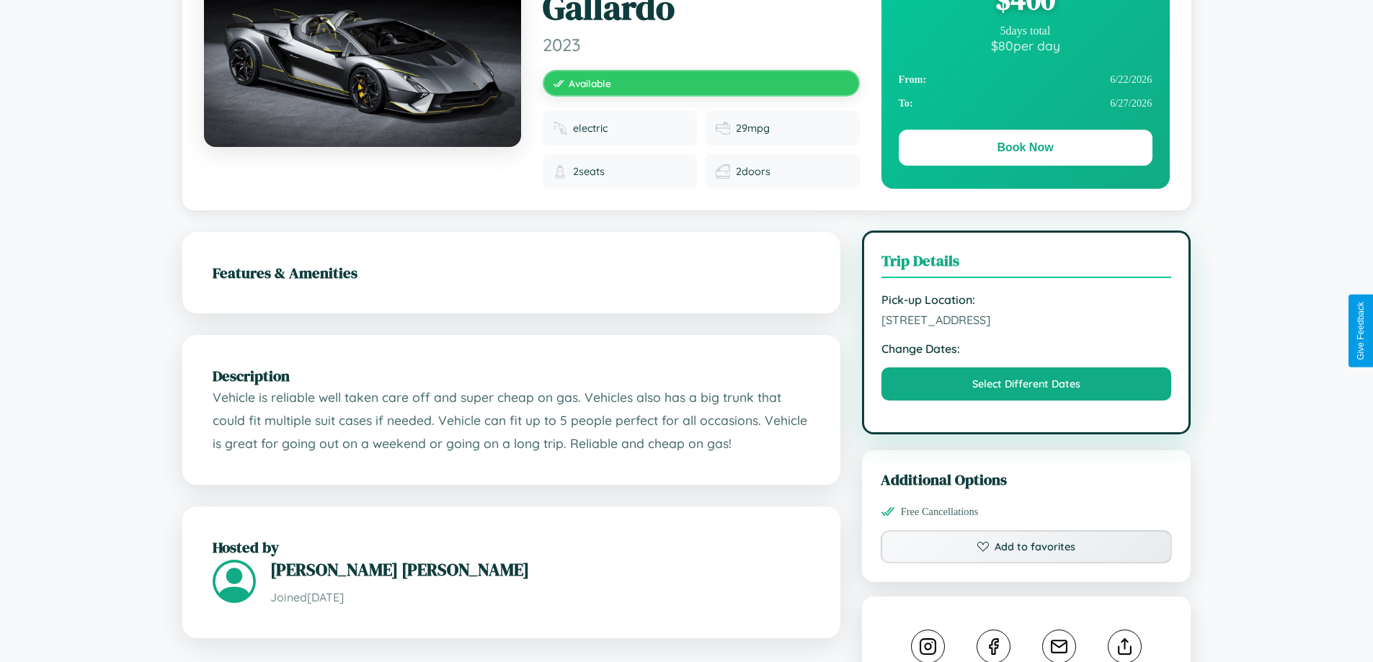
click at [1026, 327] on span "[STREET_ADDRESS]" at bounding box center [1026, 320] width 290 height 14
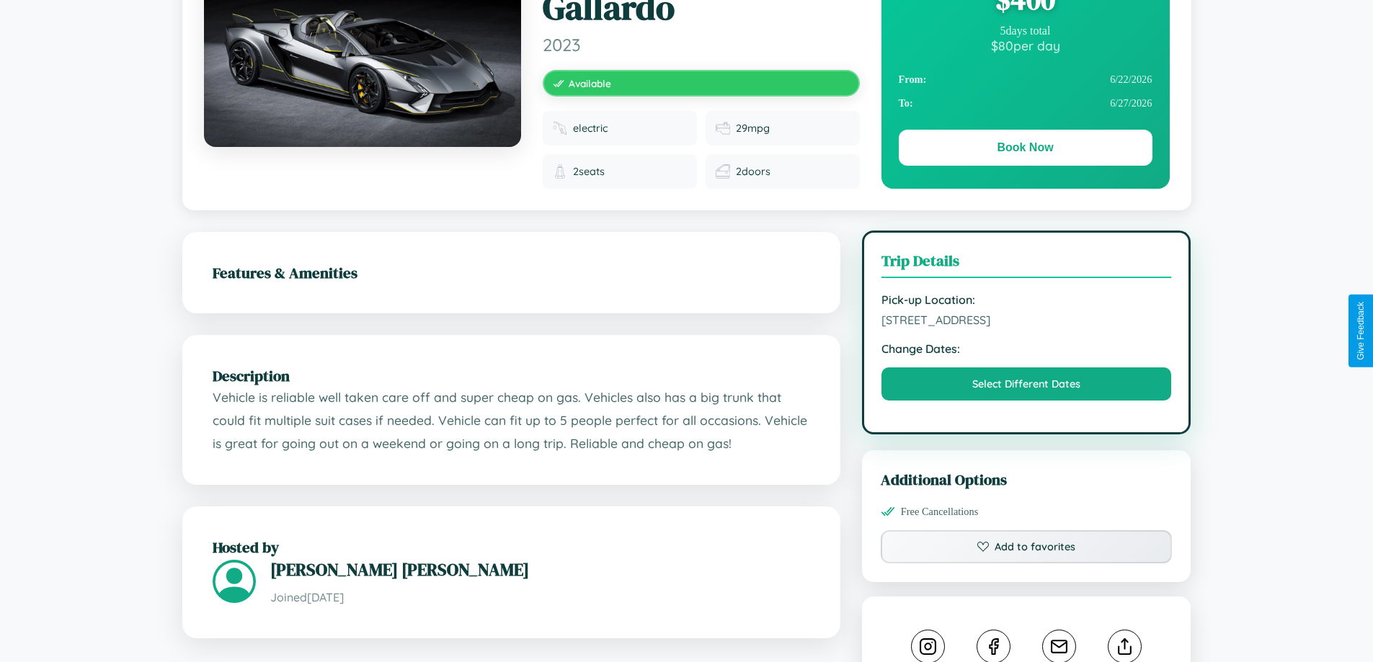
click at [1026, 327] on span "[STREET_ADDRESS]" at bounding box center [1026, 320] width 290 height 14
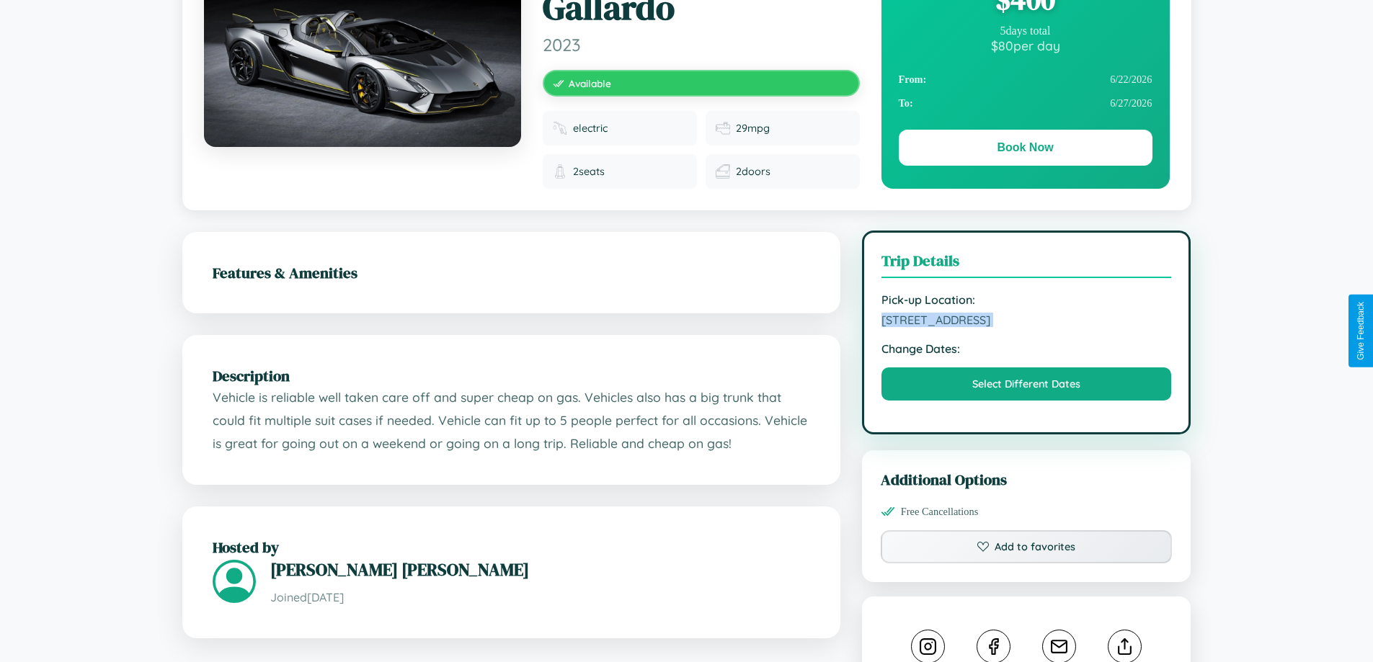
click at [1026, 327] on span "[STREET_ADDRESS]" at bounding box center [1026, 320] width 290 height 14
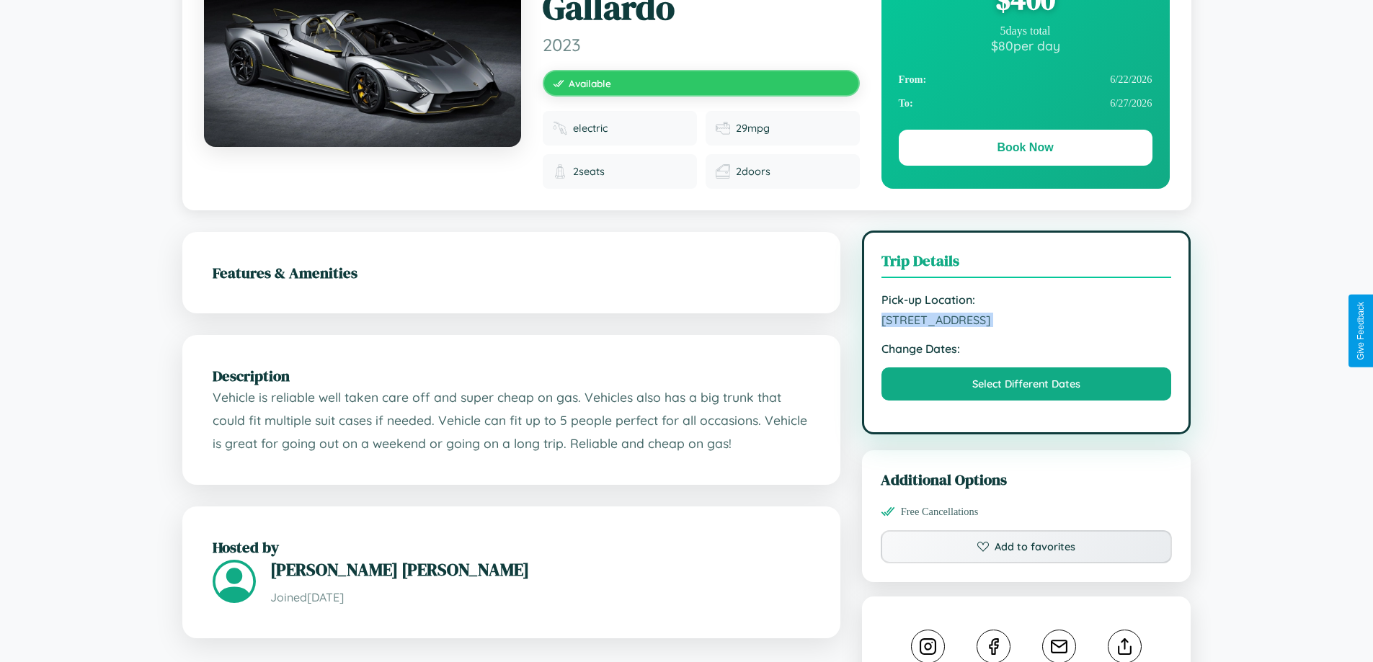
click at [1026, 327] on span "[STREET_ADDRESS]" at bounding box center [1026, 320] width 290 height 14
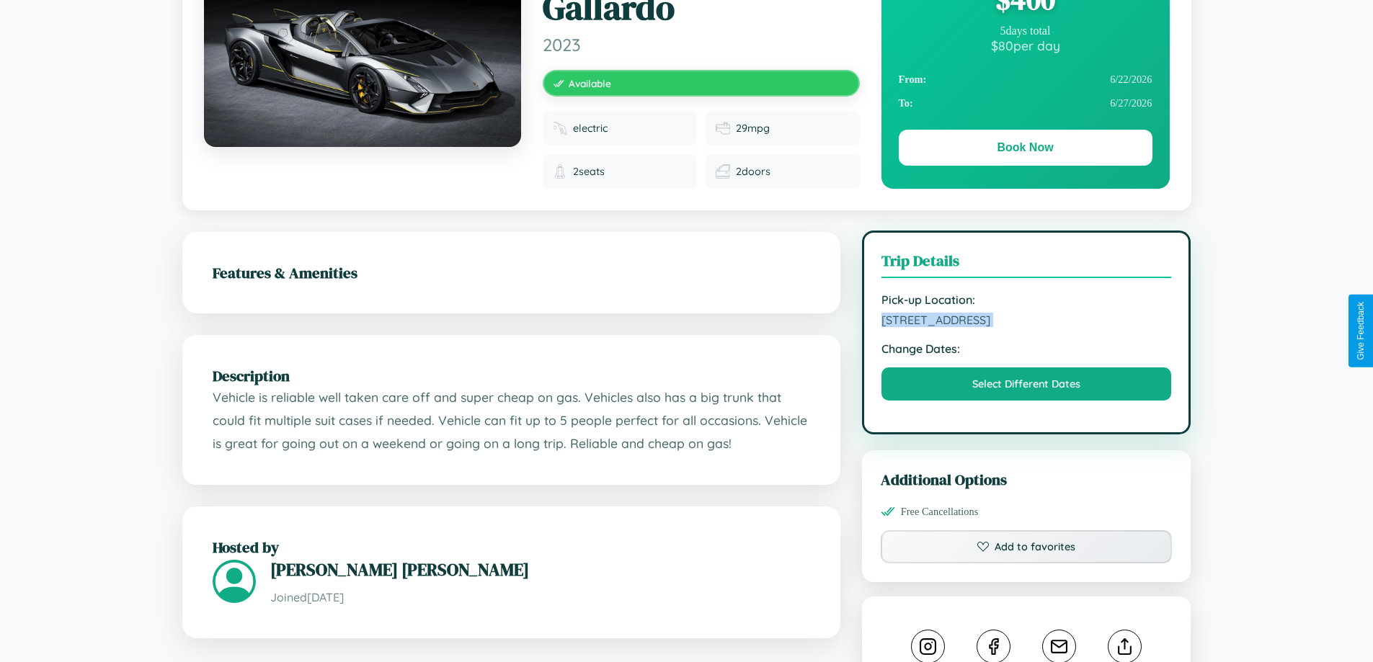
click at [1026, 327] on span "[STREET_ADDRESS]" at bounding box center [1026, 320] width 290 height 14
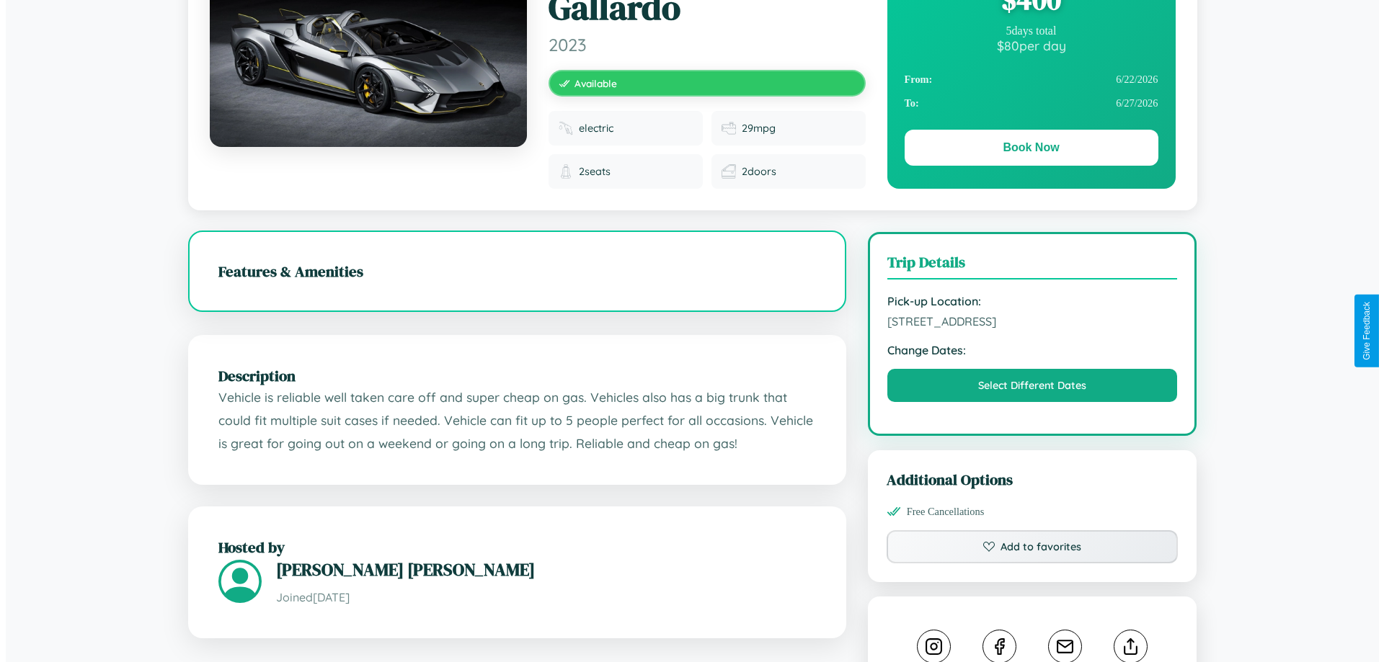
scroll to position [0, 0]
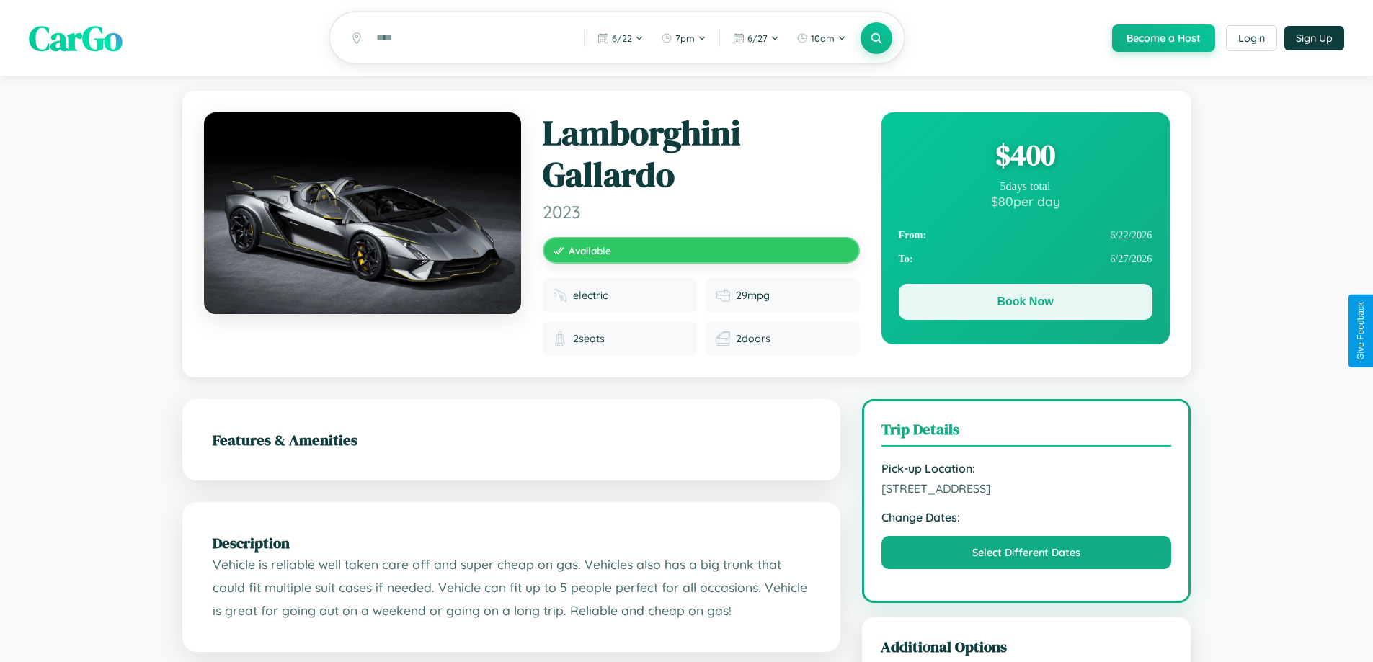
click at [1025, 304] on button "Book Now" at bounding box center [1026, 302] width 254 height 36
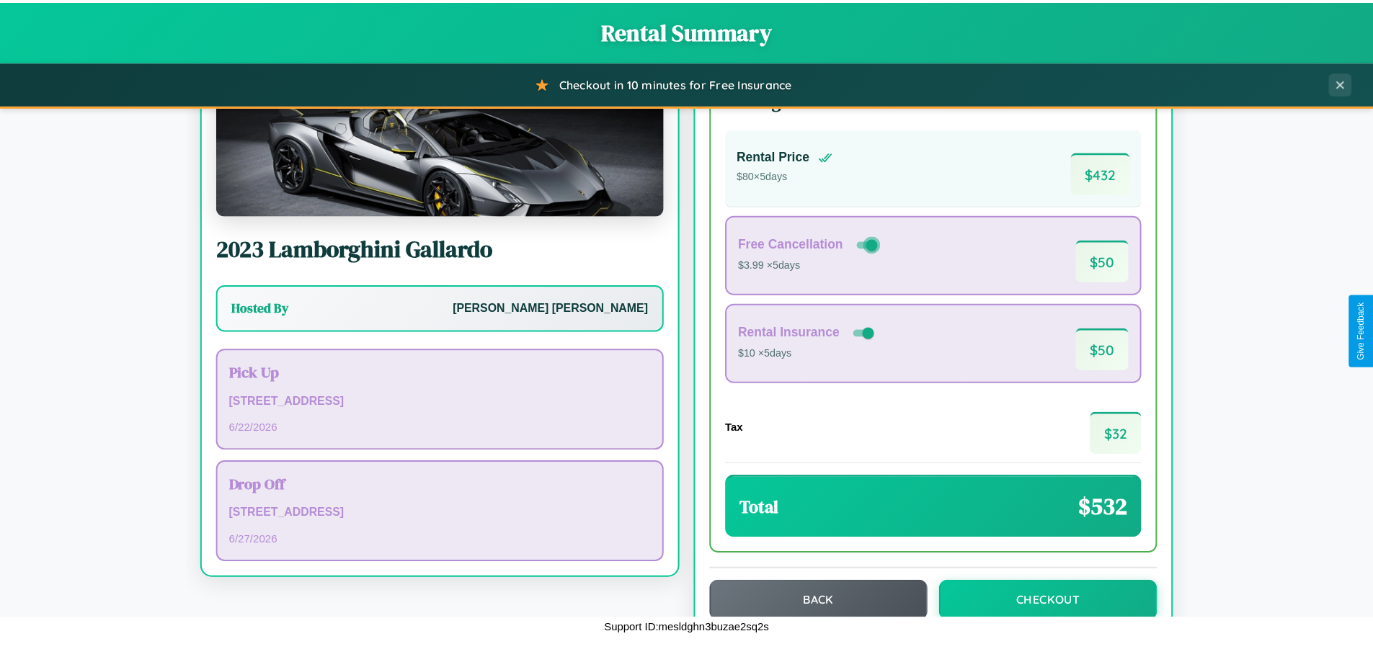
scroll to position [99, 0]
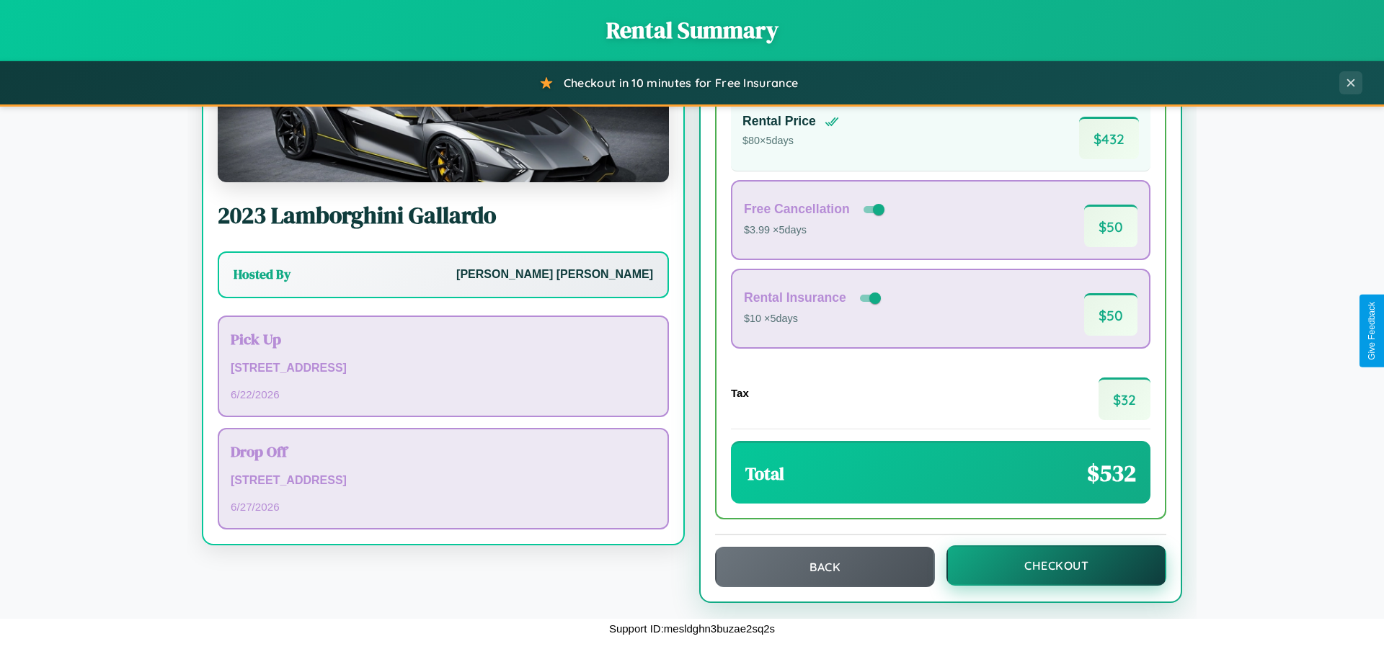
click at [1046, 566] on button "Checkout" at bounding box center [1056, 566] width 220 height 40
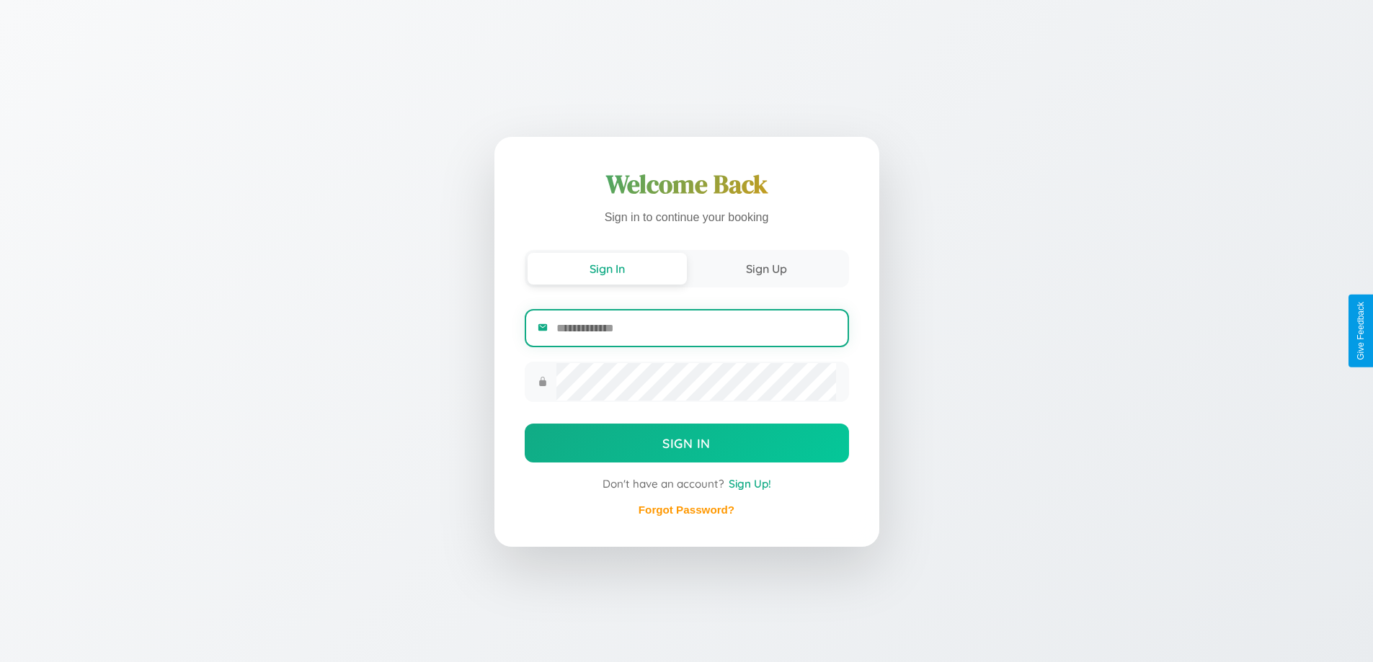
click at [695, 330] on input "email" at bounding box center [695, 328] width 279 height 35
type input "**********"
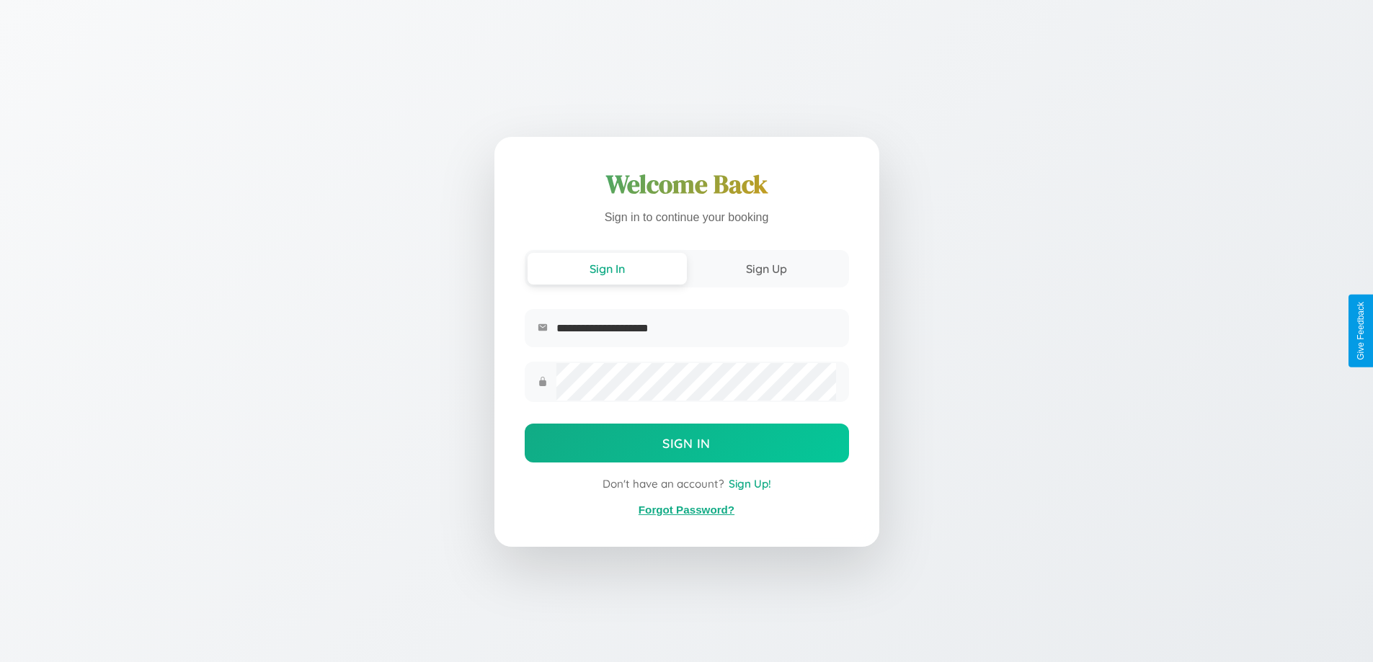
click at [686, 510] on link "Forgot Password?" at bounding box center [687, 510] width 96 height 12
